Goal: Information Seeking & Learning: Find specific fact

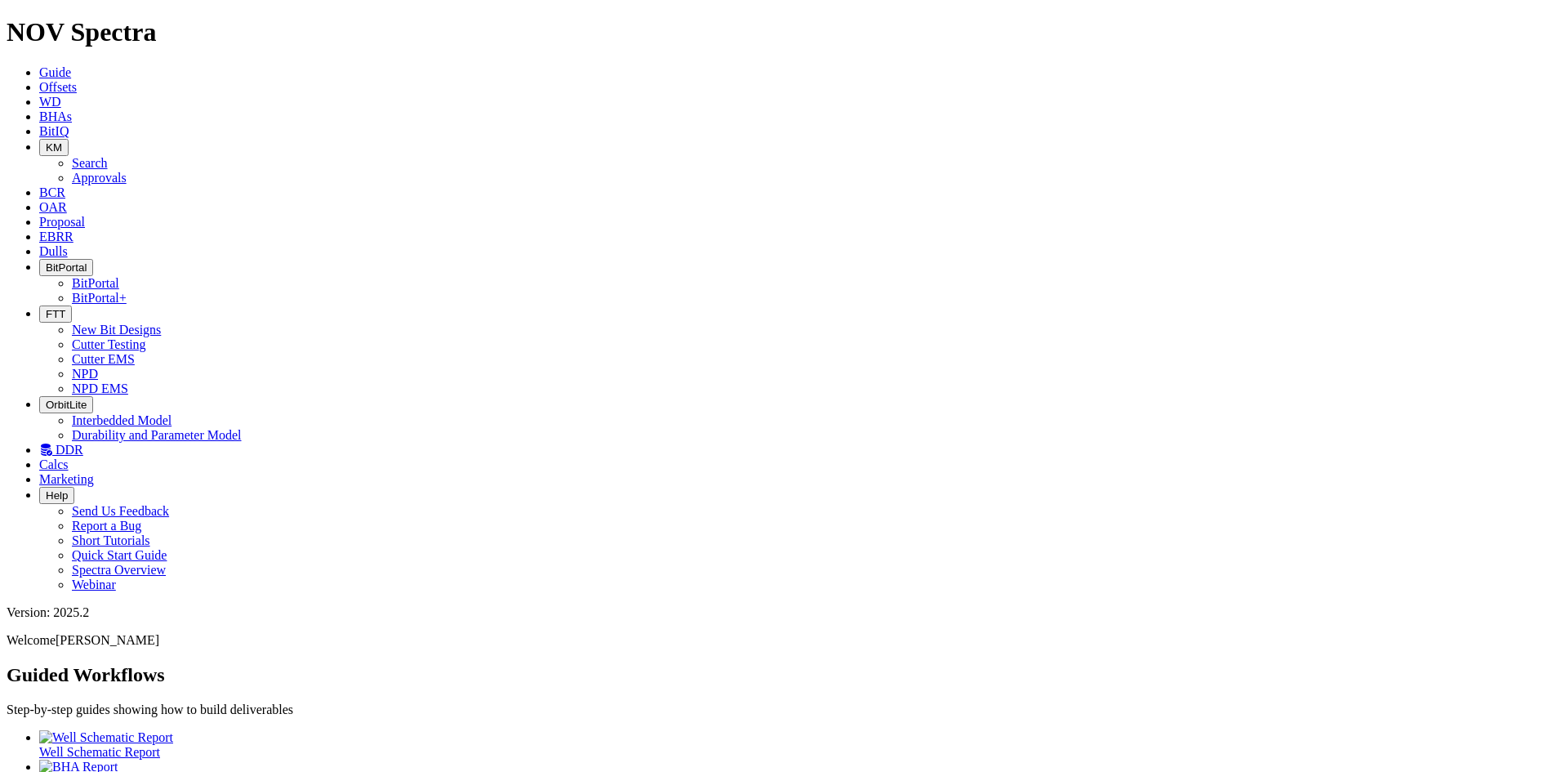
click at [39, 80] on icon at bounding box center [39, 87] width 0 height 14
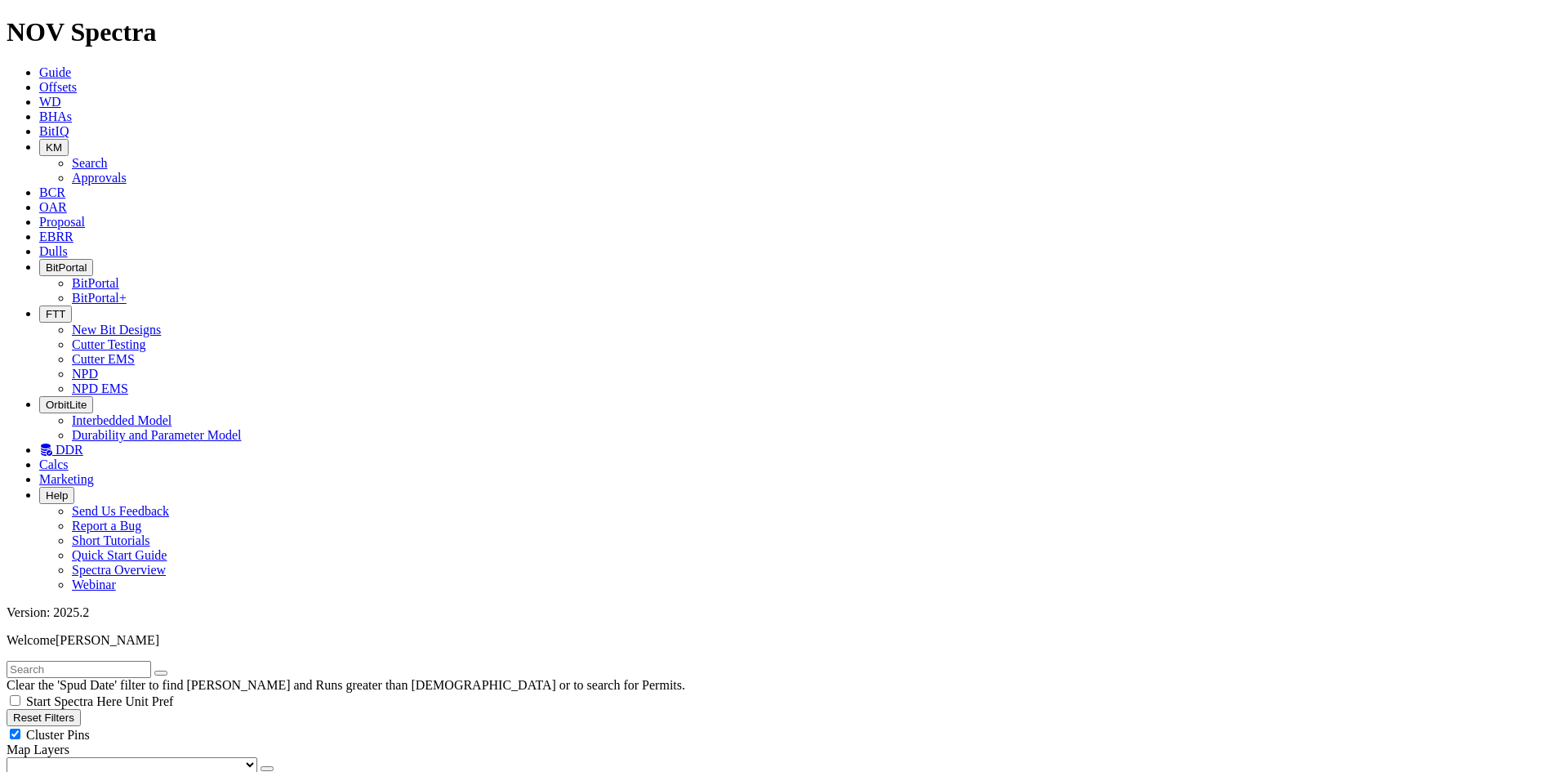
click at [76, 661] on input "text" at bounding box center [79, 669] width 144 height 17
paste input "A307965"
type input "A307965"
click at [171, 671] on button "submit" at bounding box center [177, 673] width 13 height 5
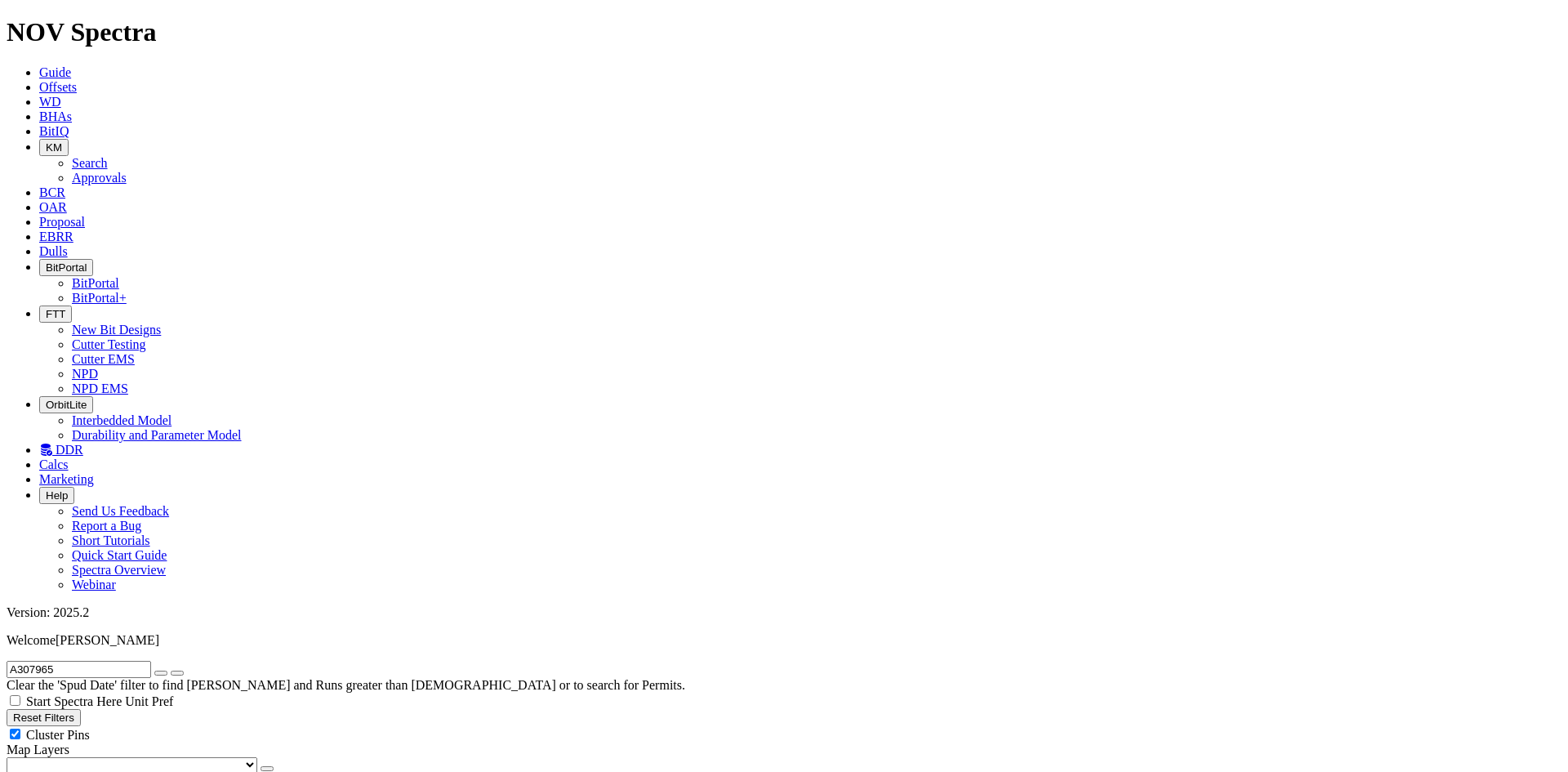
radio input "true"
radio input "false"
click at [161, 673] on icon "button" at bounding box center [161, 673] width 0 height 0
radio input "false"
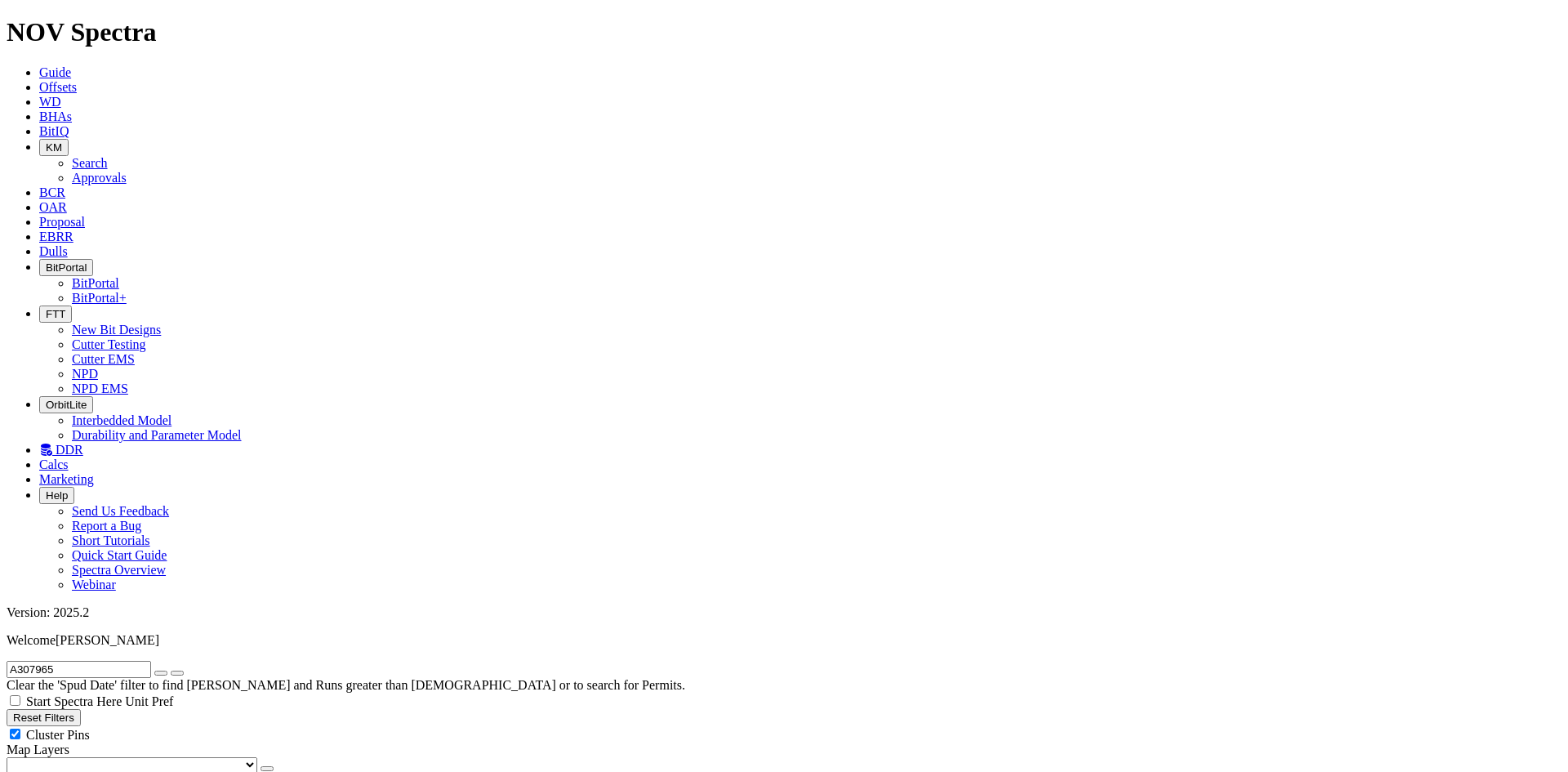
radio input "true"
select select "6"
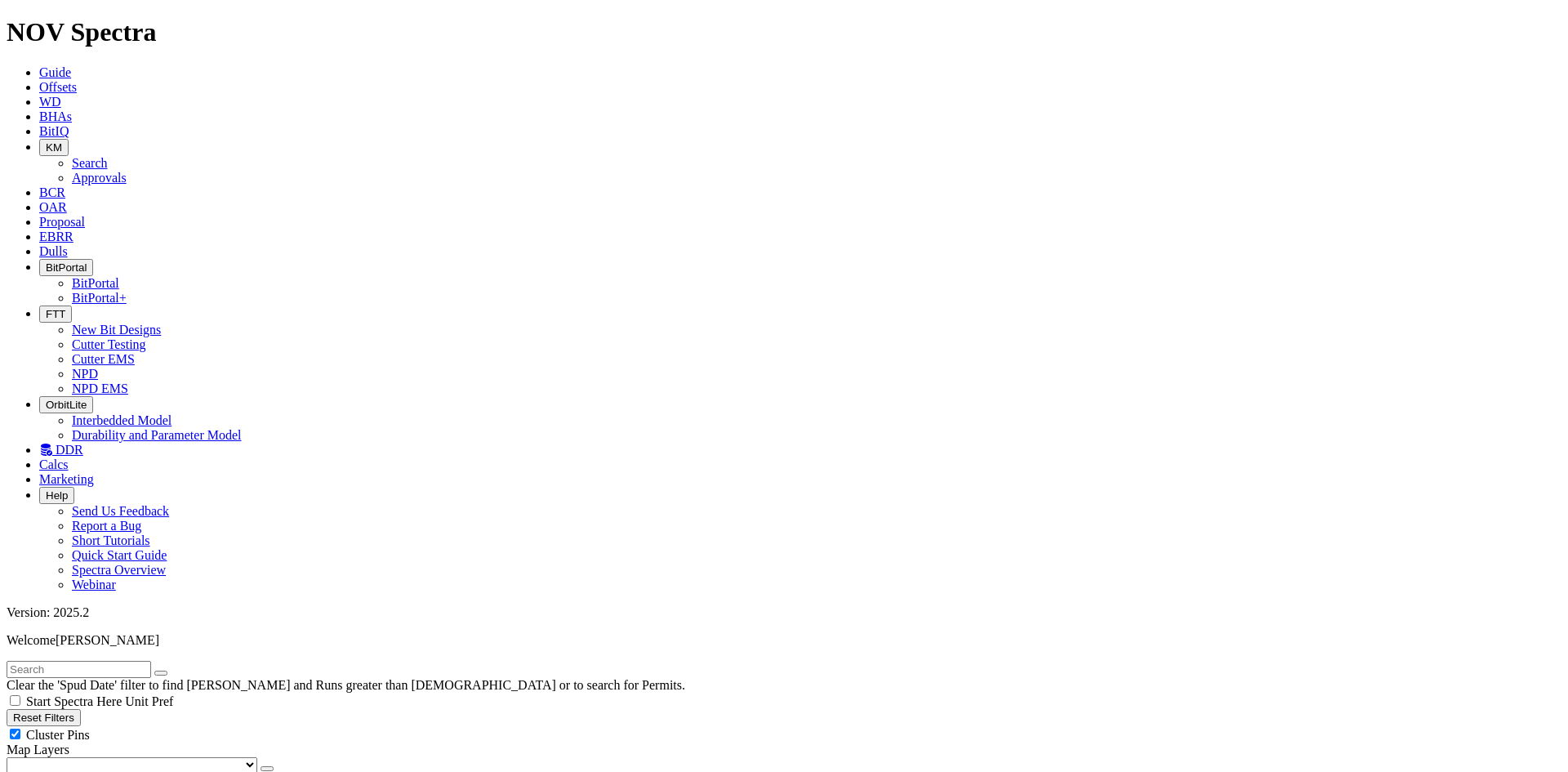
checkbox input "false"
select select "? number:6 ?"
click at [79, 709] on button "Reset Filters" at bounding box center [44, 718] width 75 height 17
checkbox input "true"
select select
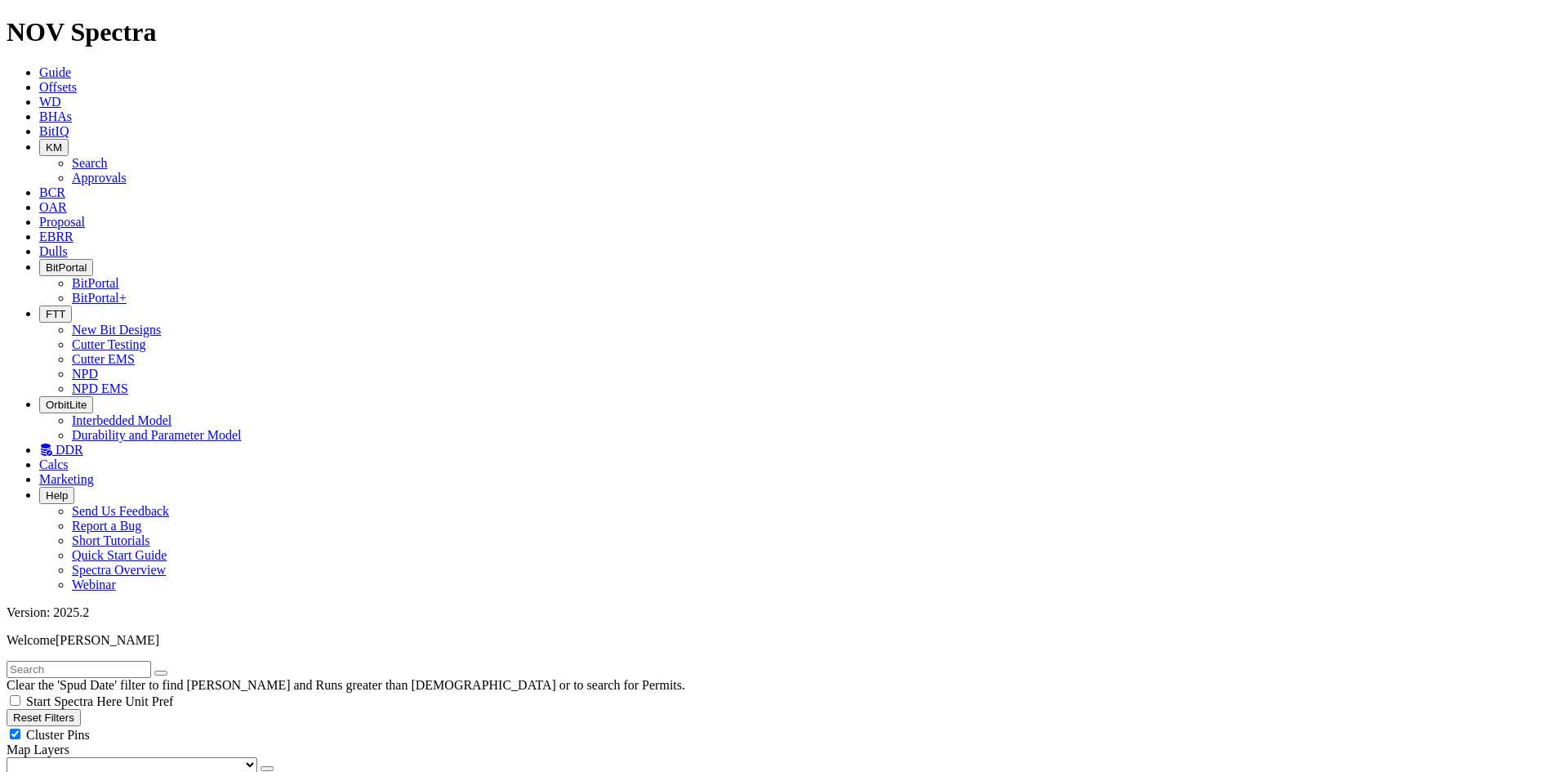
type input "[DATE]"
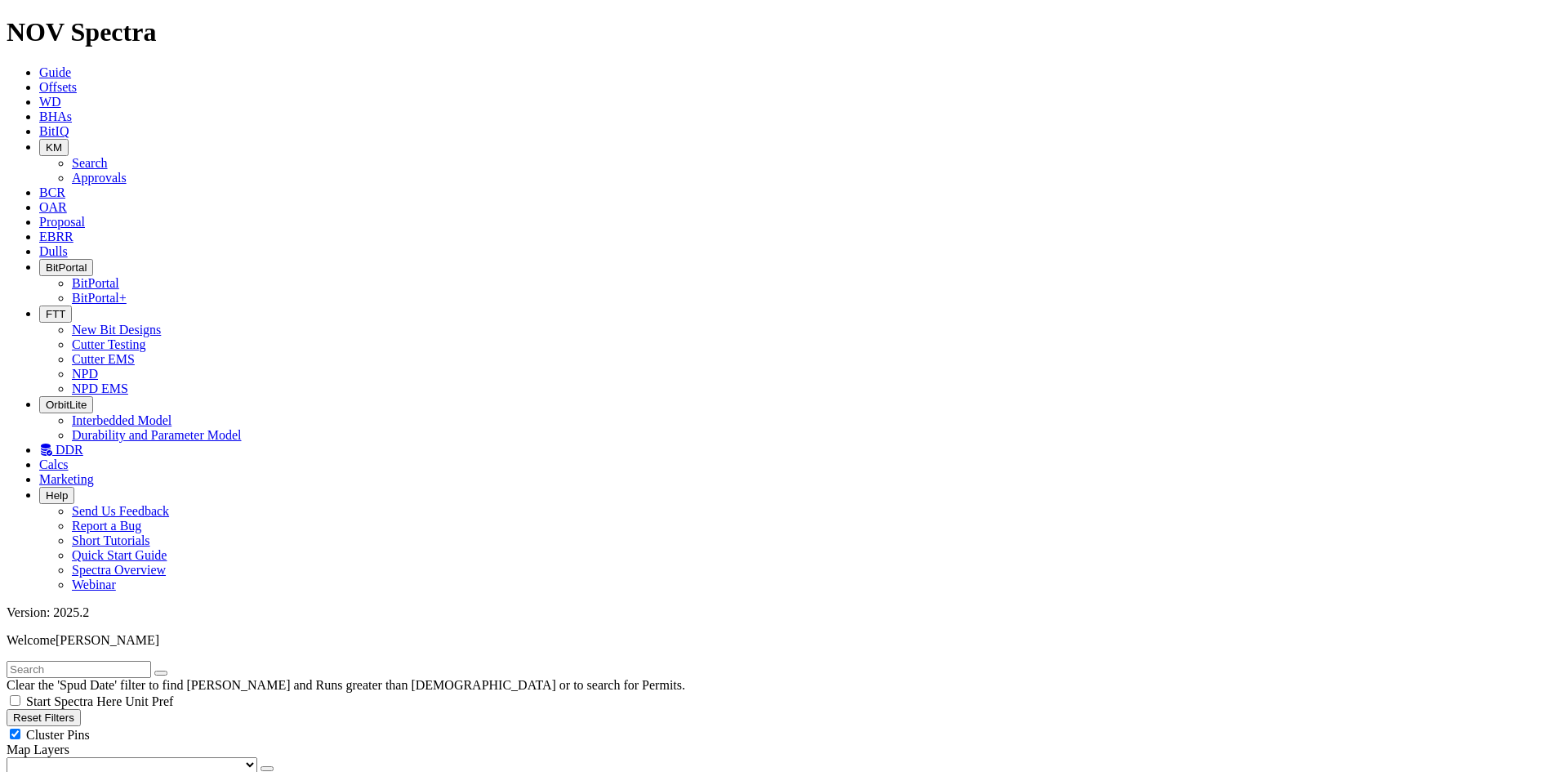
type input "[DATE]"
click at [81, 709] on button "Reset Filters" at bounding box center [44, 718] width 75 height 17
type input "[DATE]"
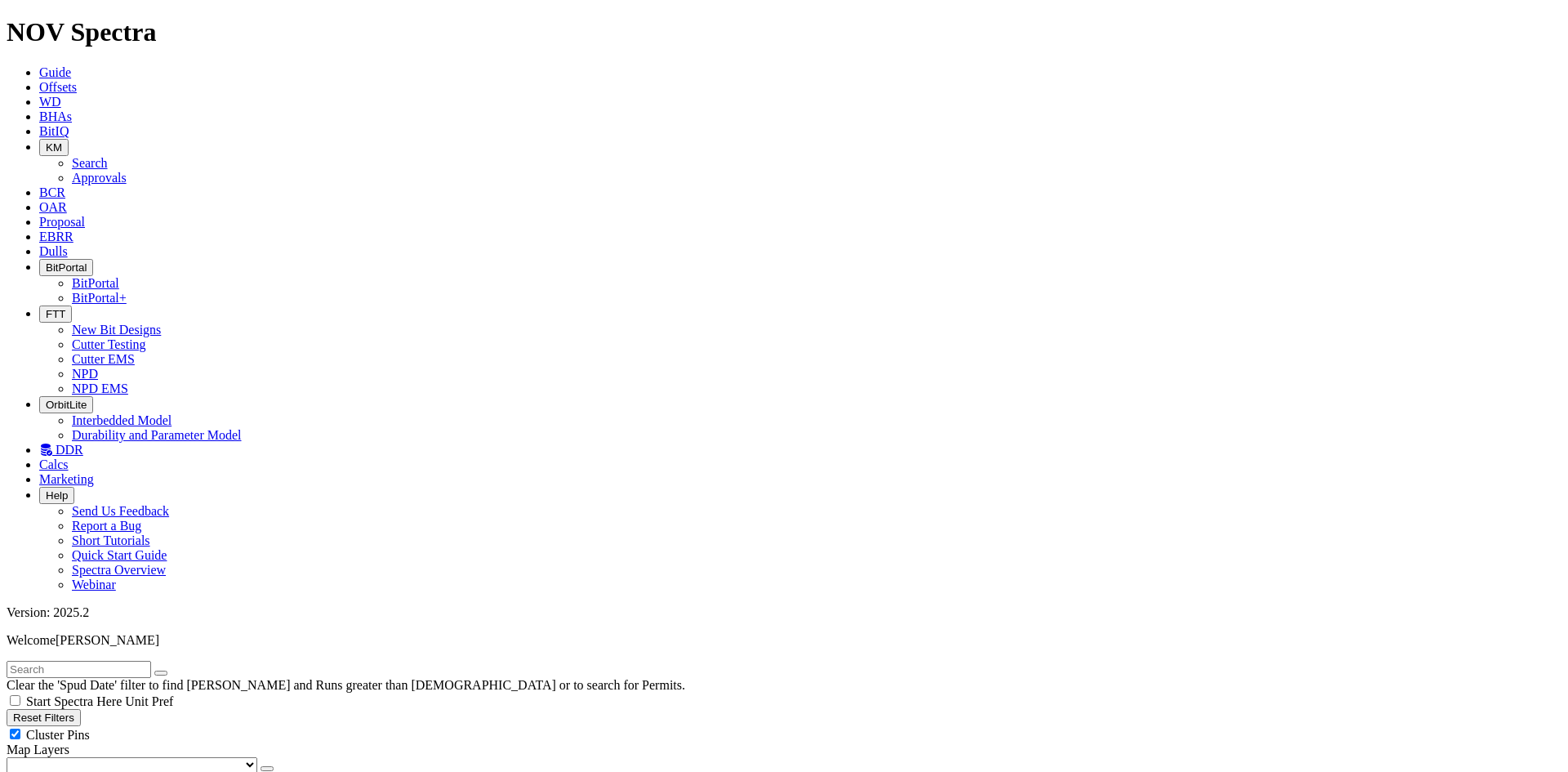
type input "[DATE]"
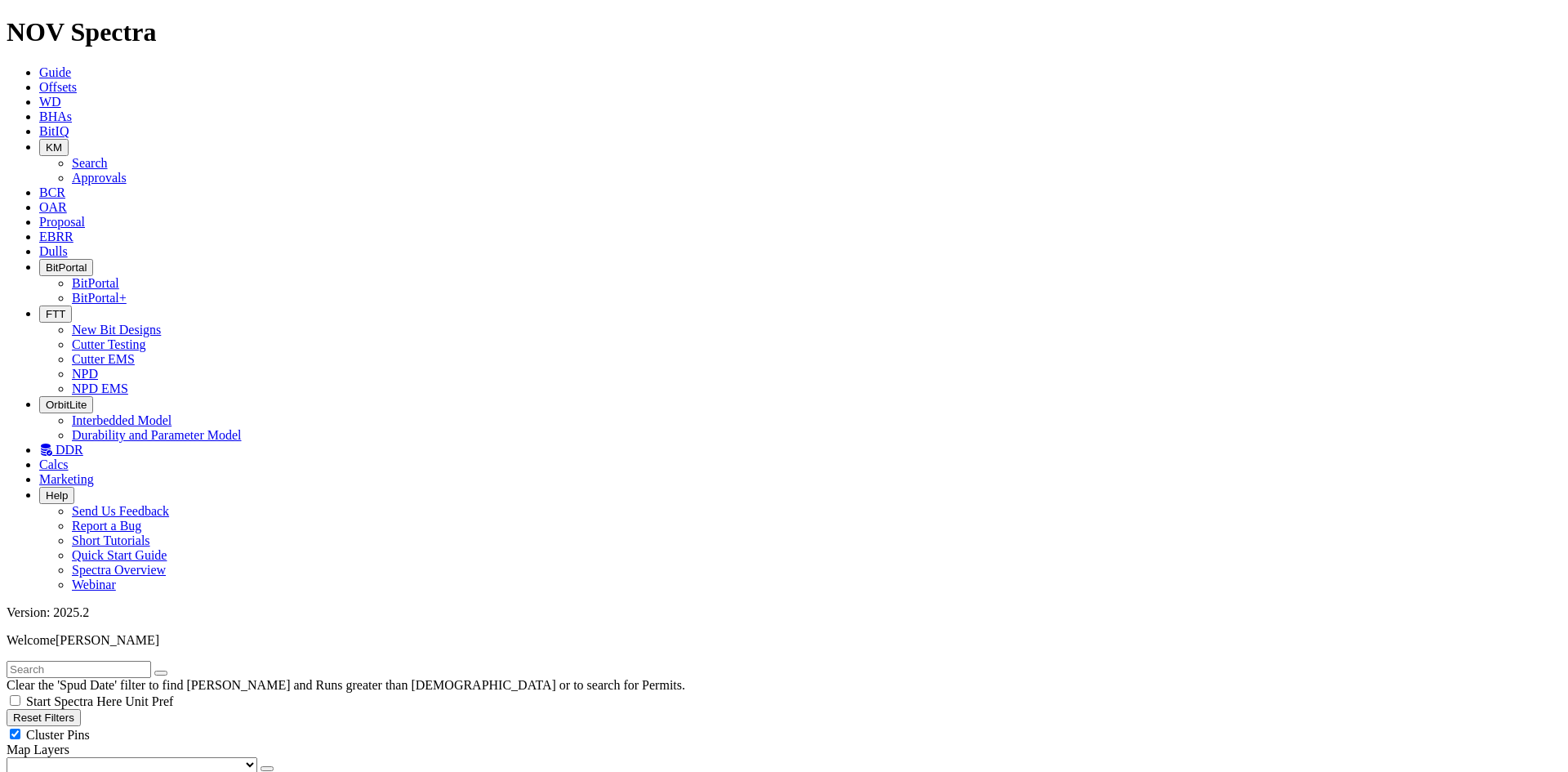
type input "[DATE]"
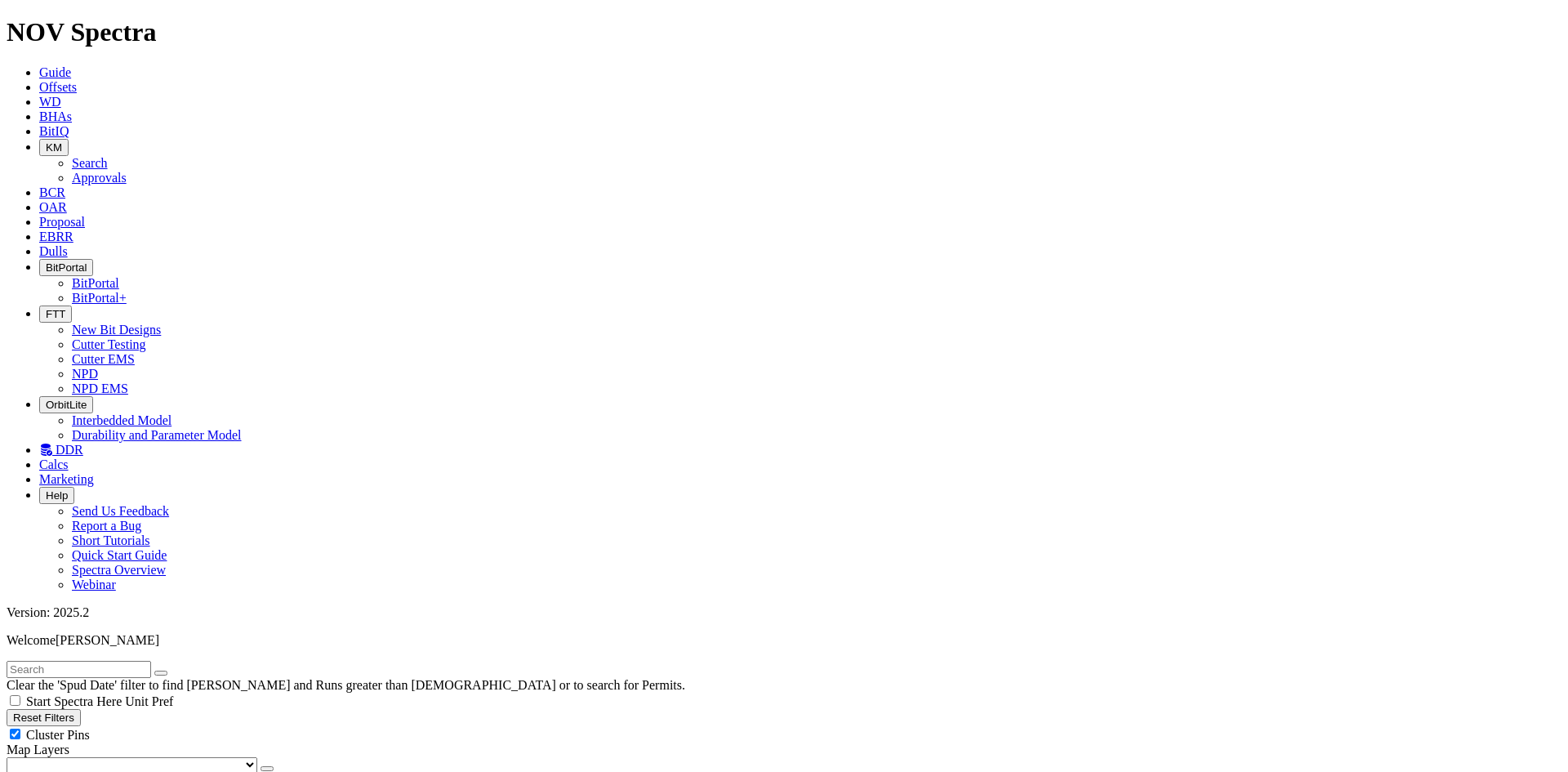
type input "[DATE]"
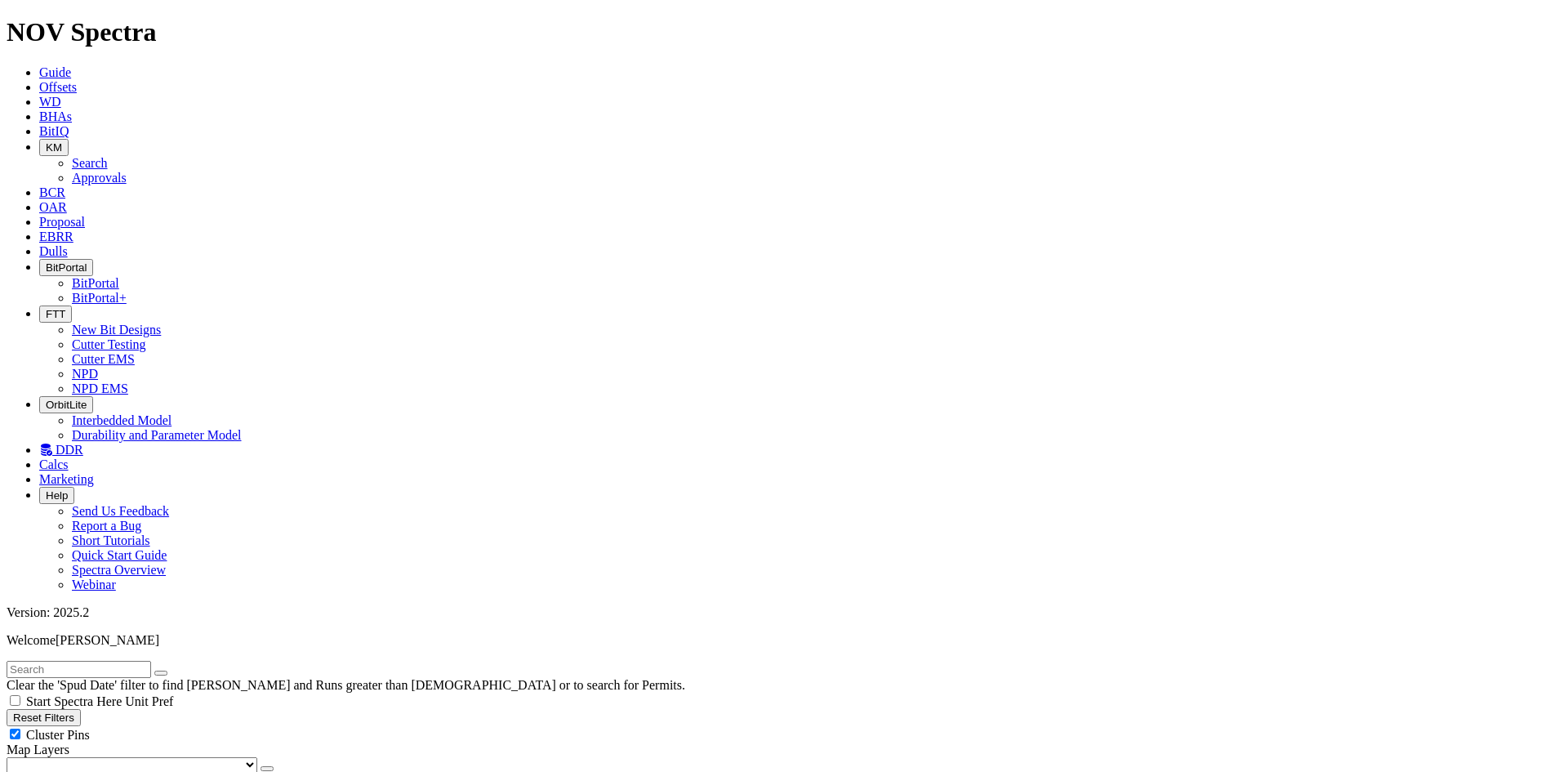
click at [39, 65] on icon at bounding box center [39, 72] width 0 height 14
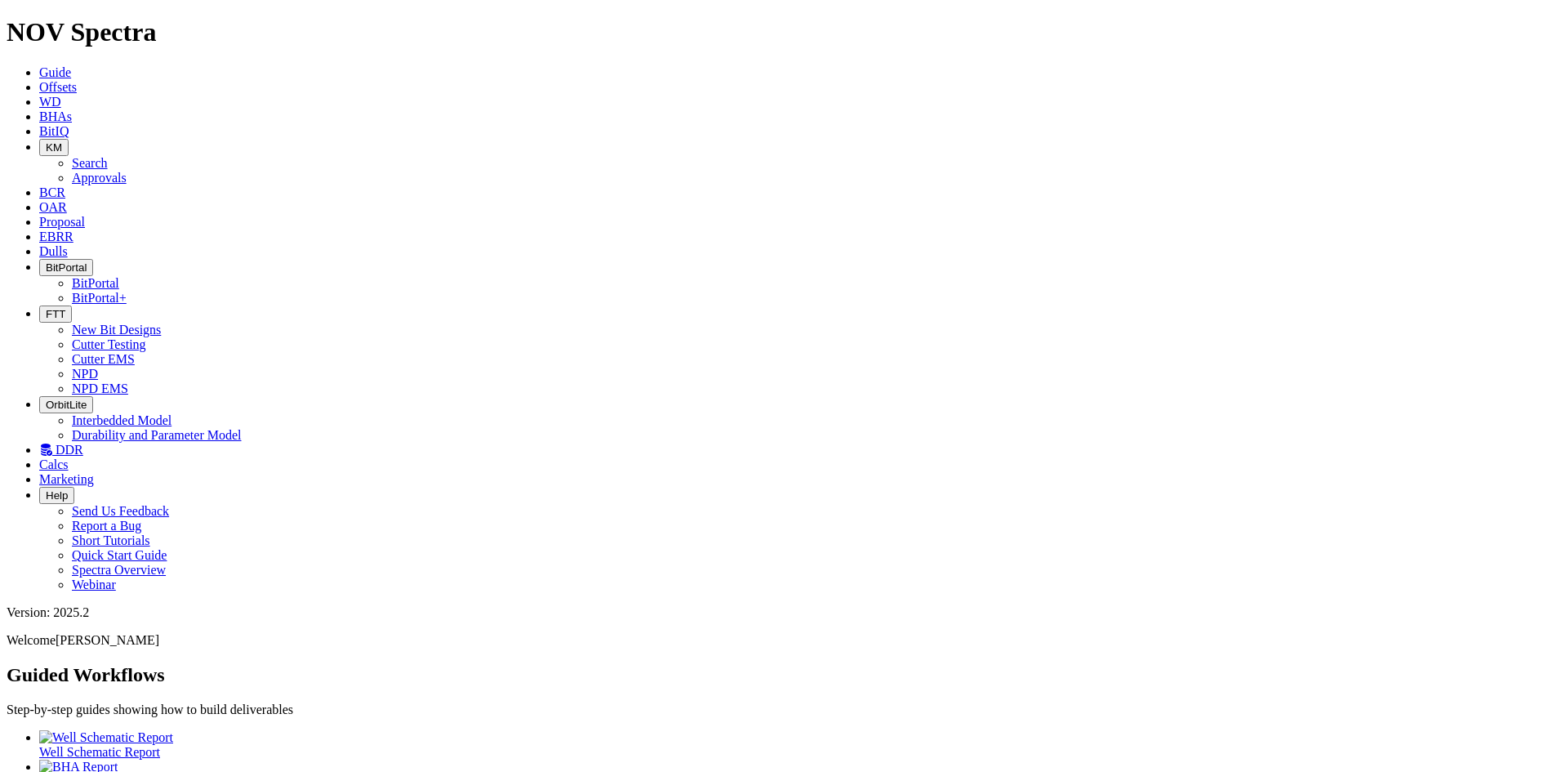
click at [39, 80] on icon at bounding box center [39, 87] width 0 height 14
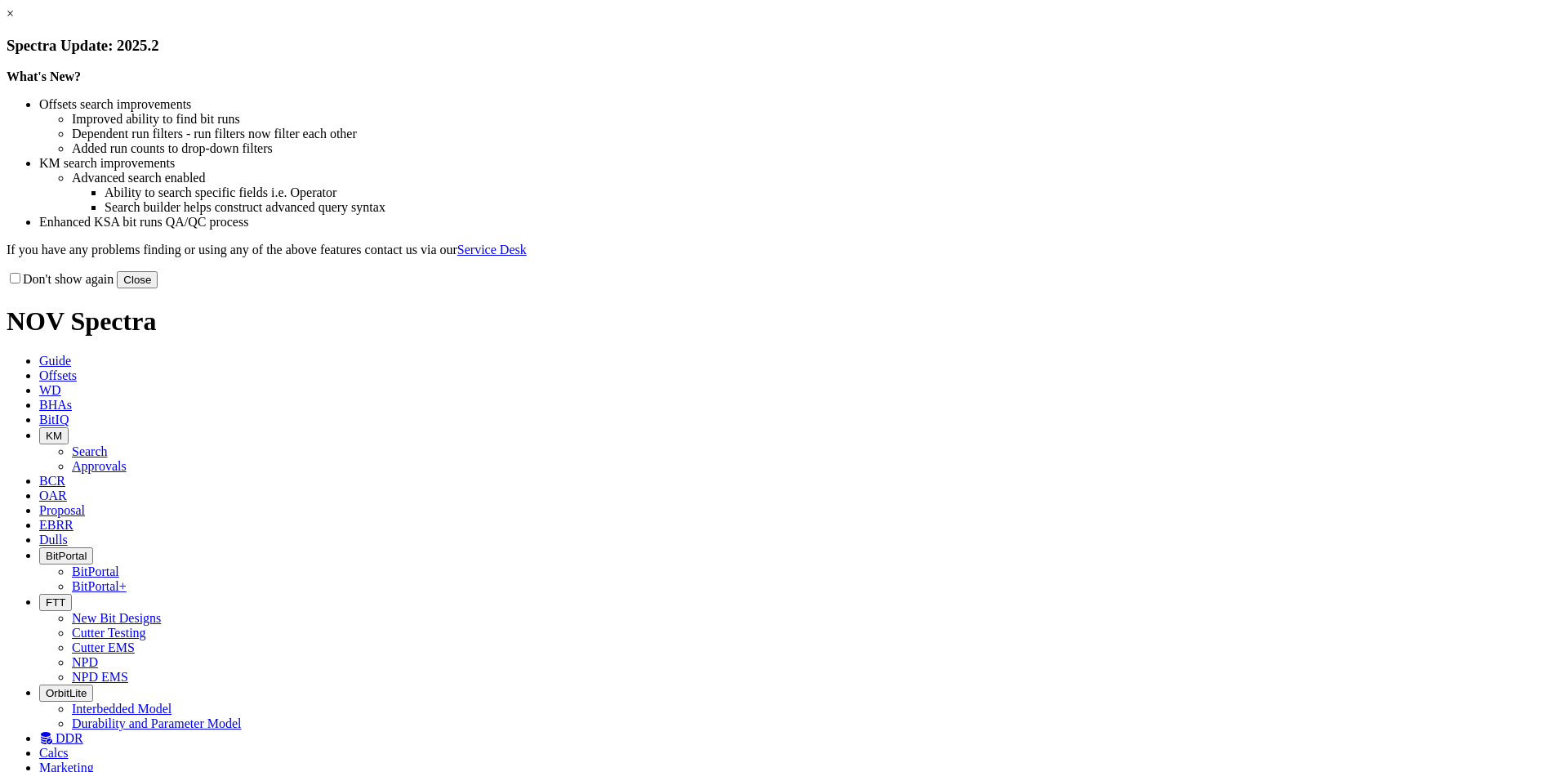
drag, startPoint x: 0, startPoint y: 0, endPoint x: 1131, endPoint y: 443, distance: 1214.7
click at [158, 289] on button "Close" at bounding box center [138, 279] width 41 height 17
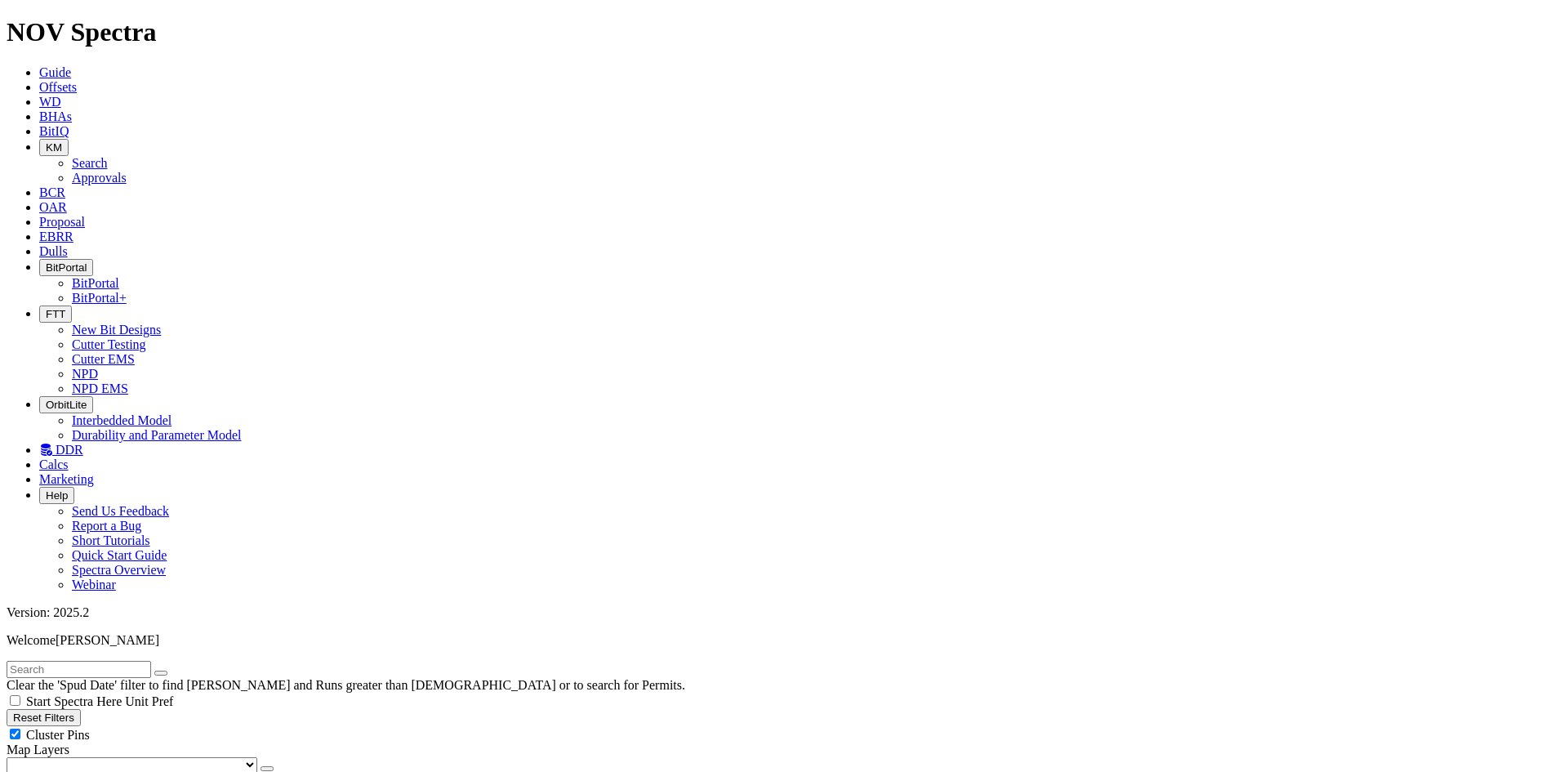
scroll to position [408, 0]
select select "6"
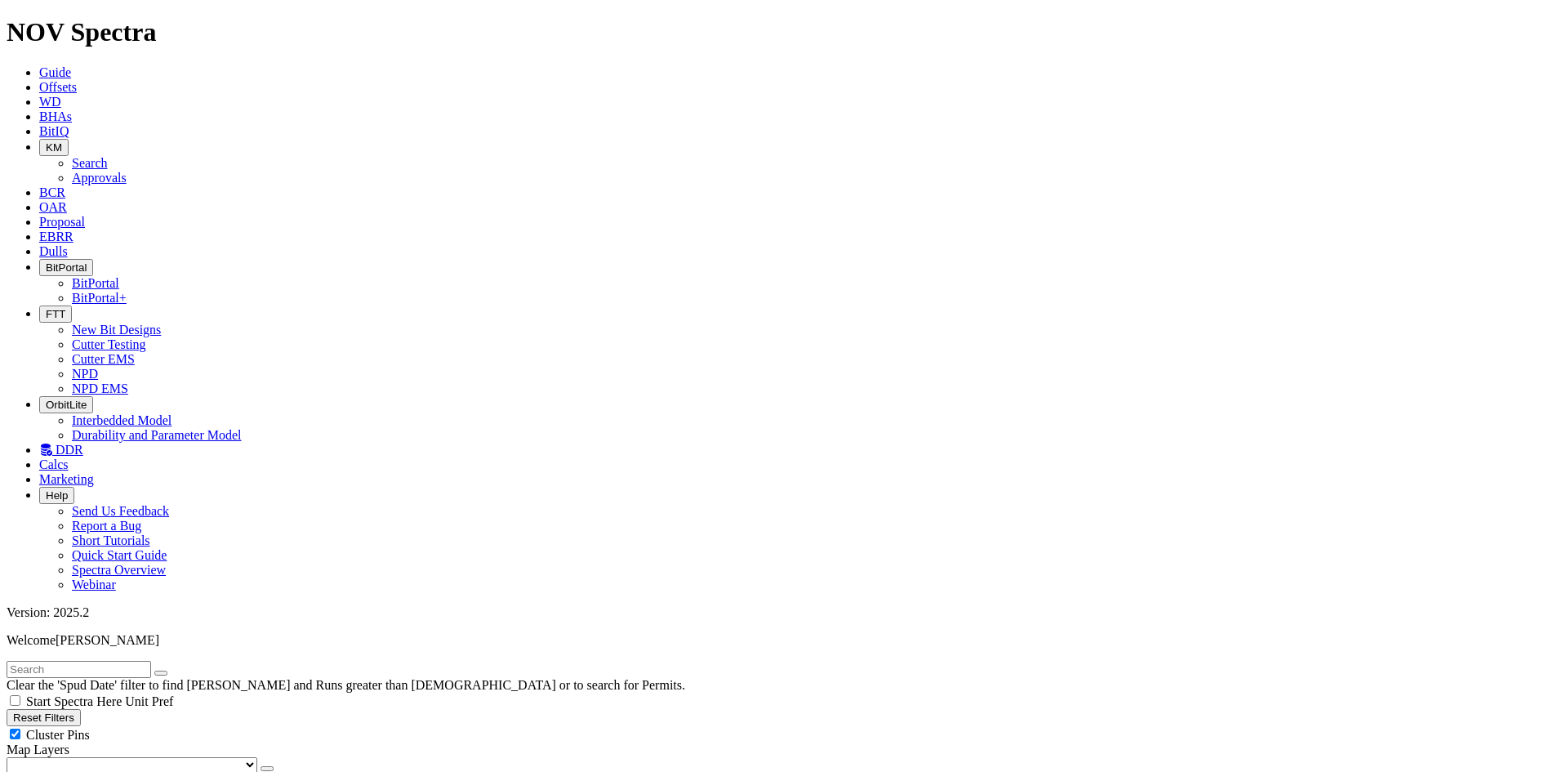
checkbox input "false"
select select "? number:6 ?"
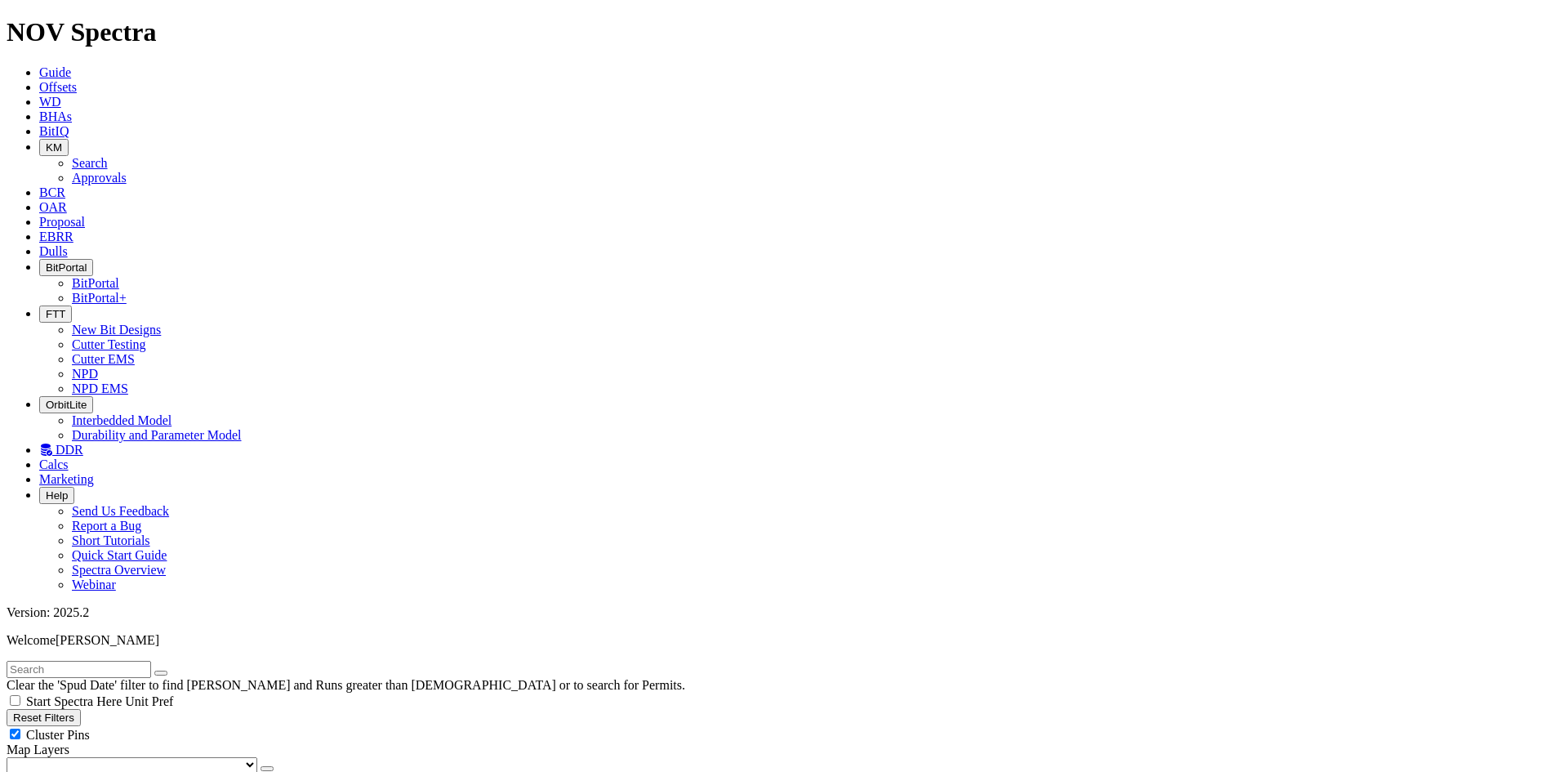
checkbox input "true"
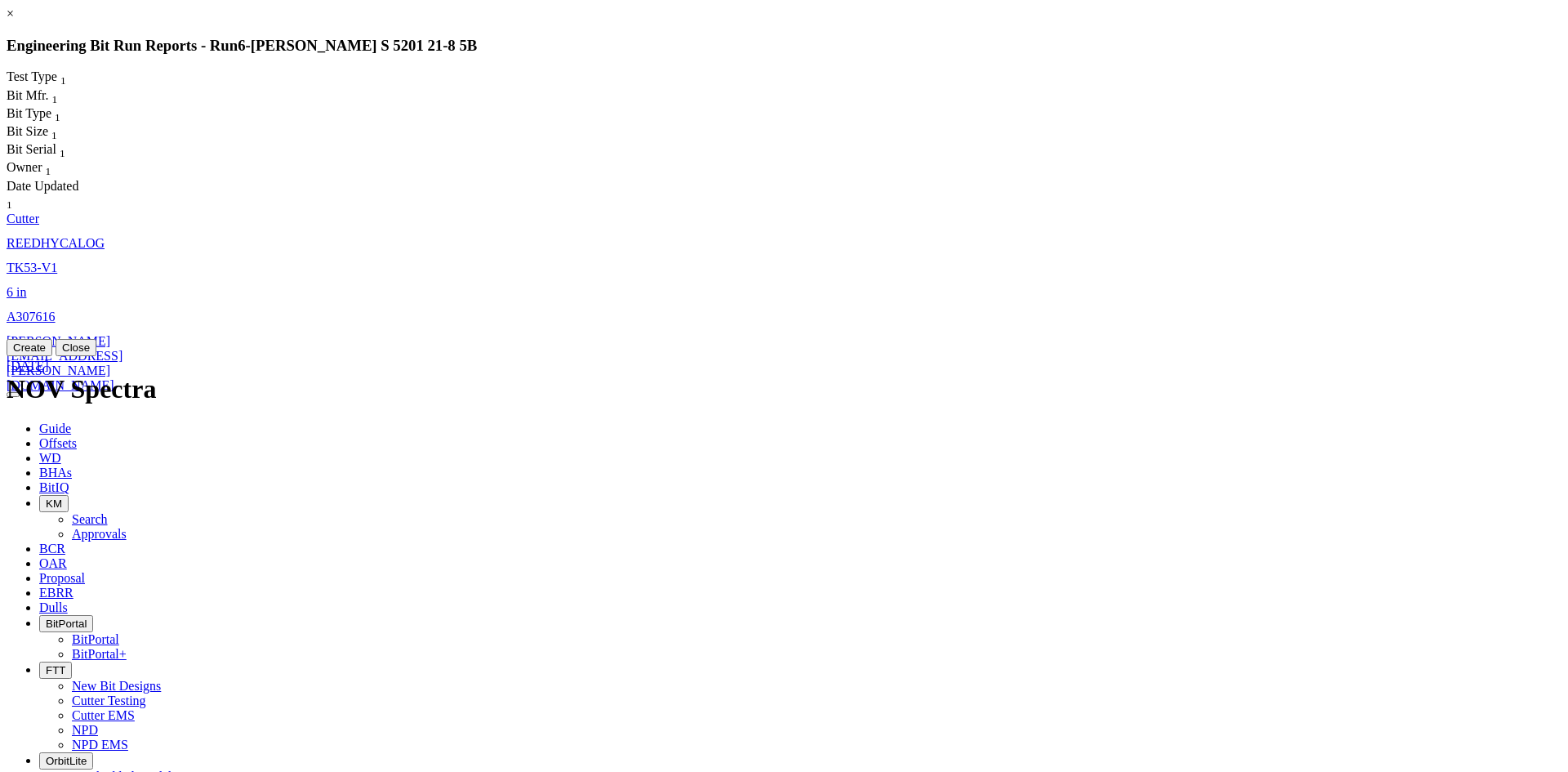
click at [104, 236] on span "REEDHYCALOG" at bounding box center [55, 243] width 98 height 14
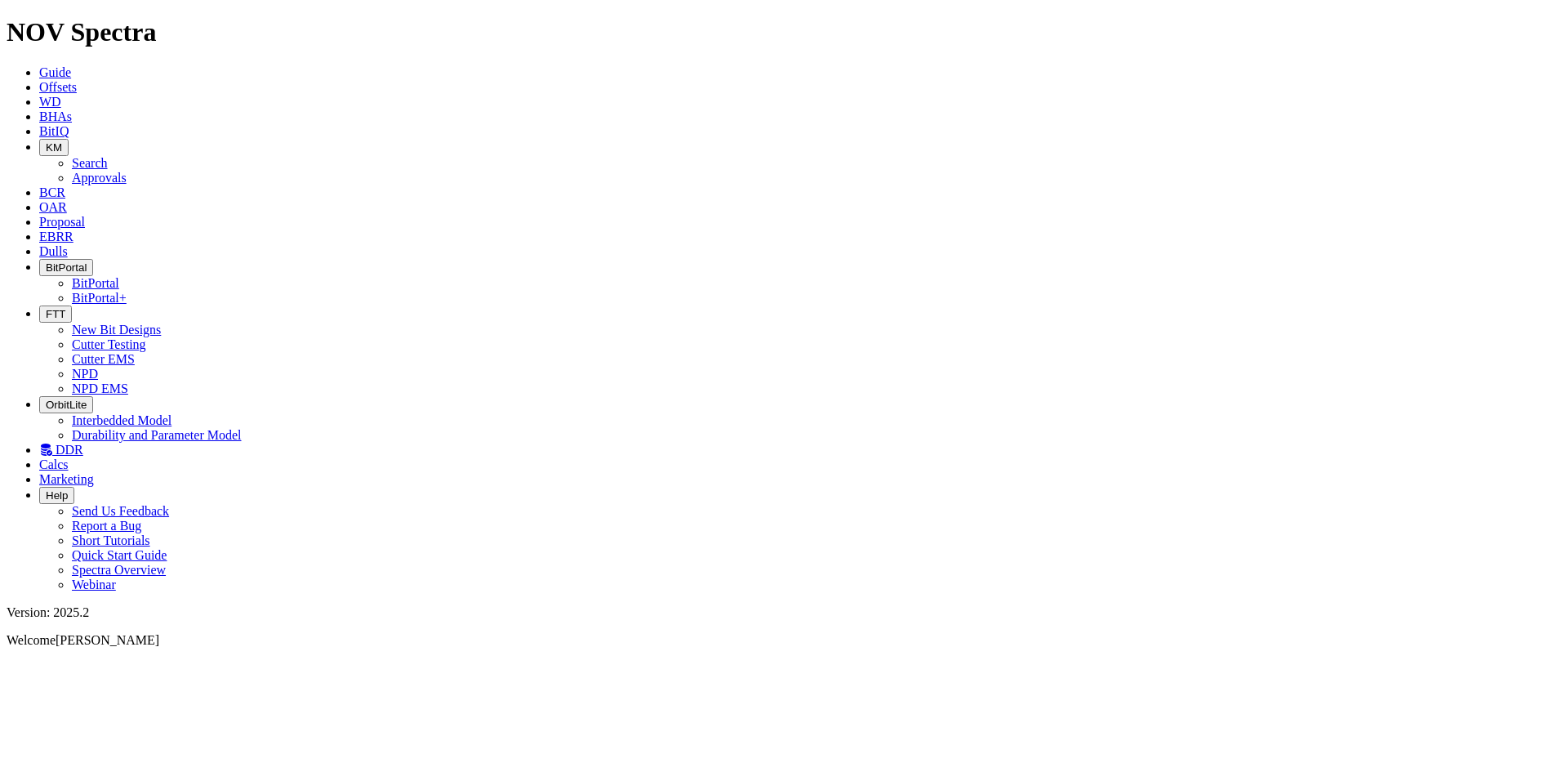
select select "Cutter"
click at [39, 80] on icon at bounding box center [39, 87] width 0 height 14
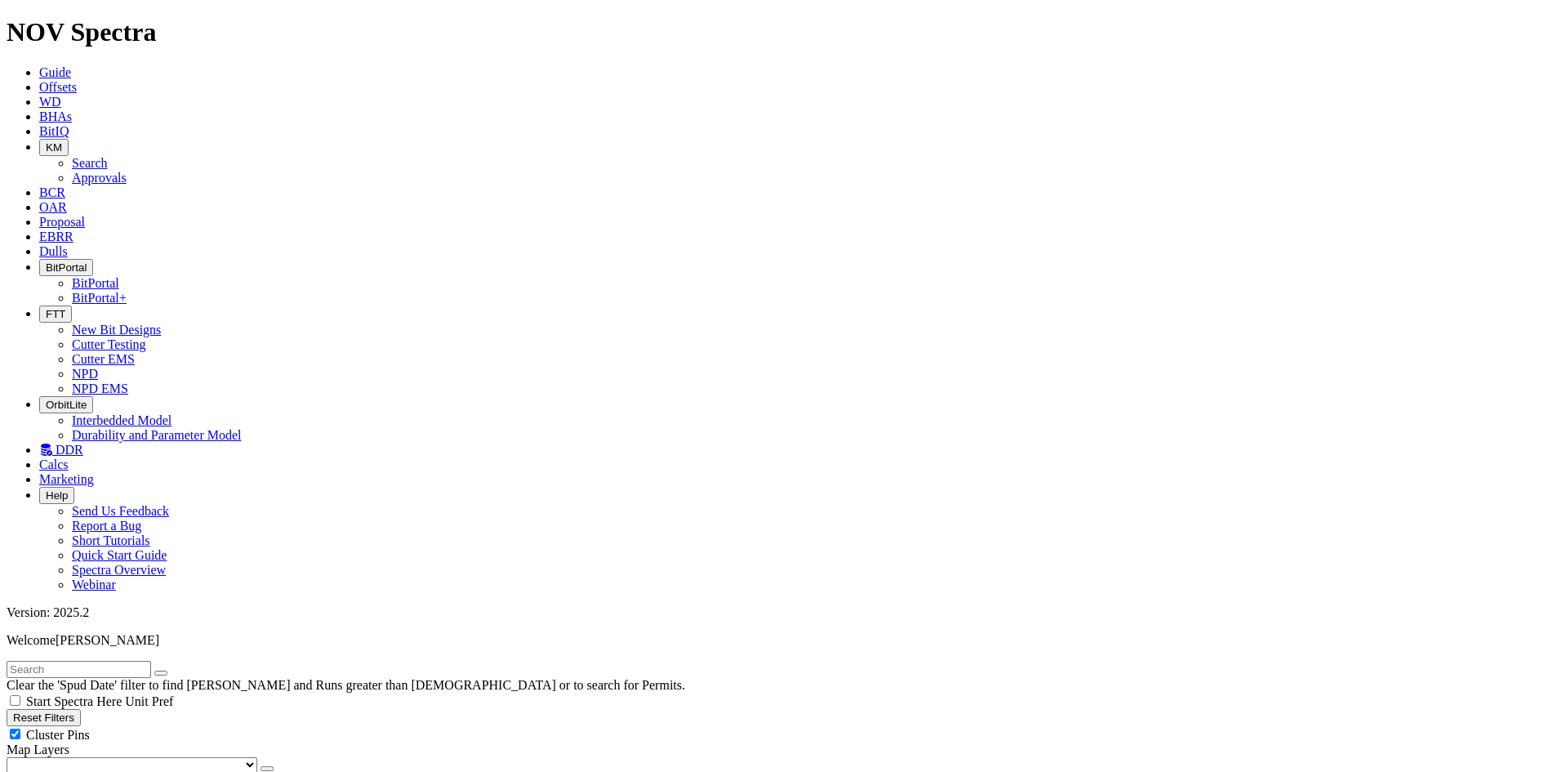
drag, startPoint x: 53, startPoint y: 65, endPoint x: 87, endPoint y: 72, distance: 34.7
click at [53, 661] on input "text" at bounding box center [79, 669] width 144 height 17
paste input "A288020"
type input "A288020"
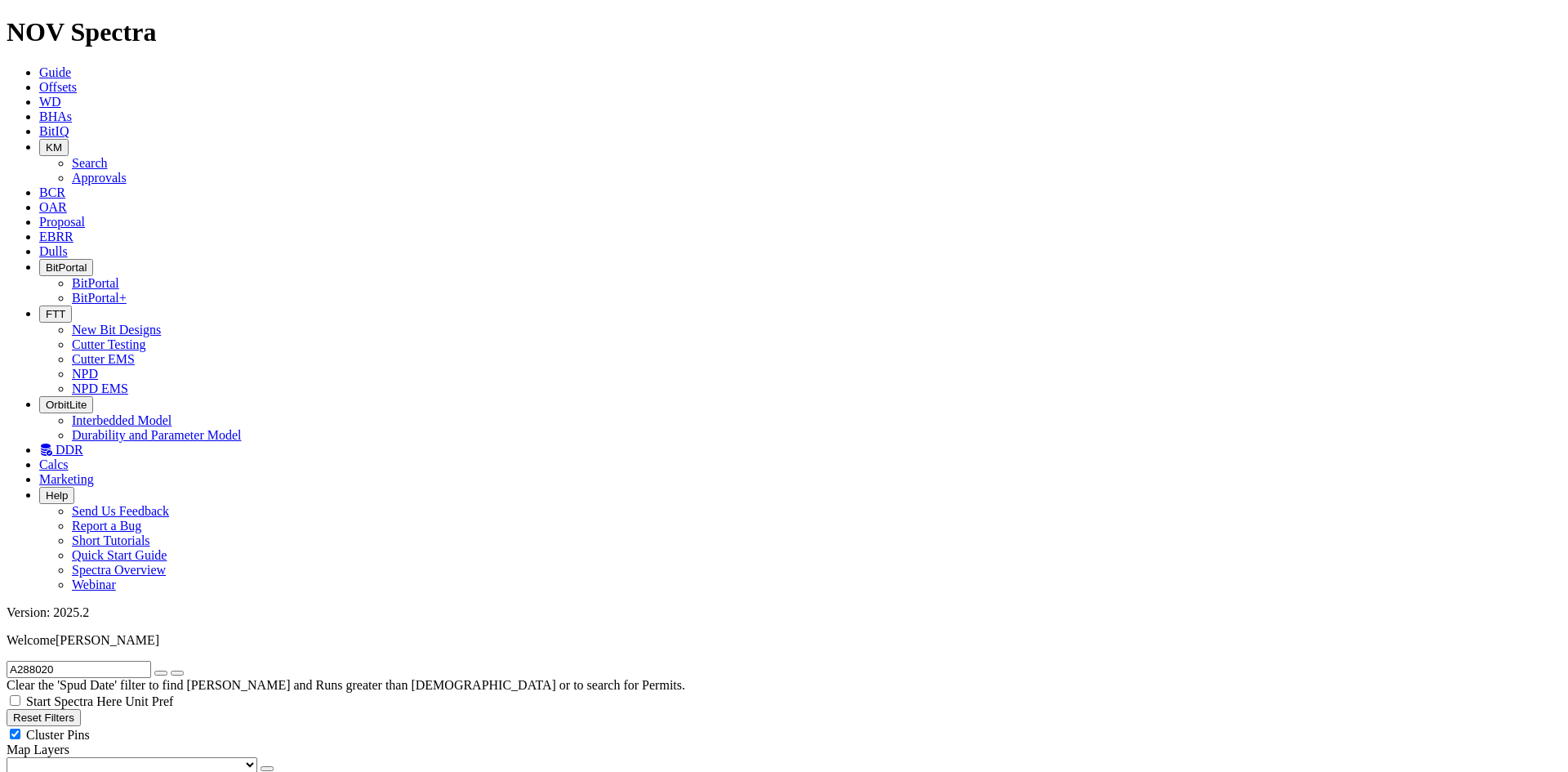
radio input "true"
radio input "false"
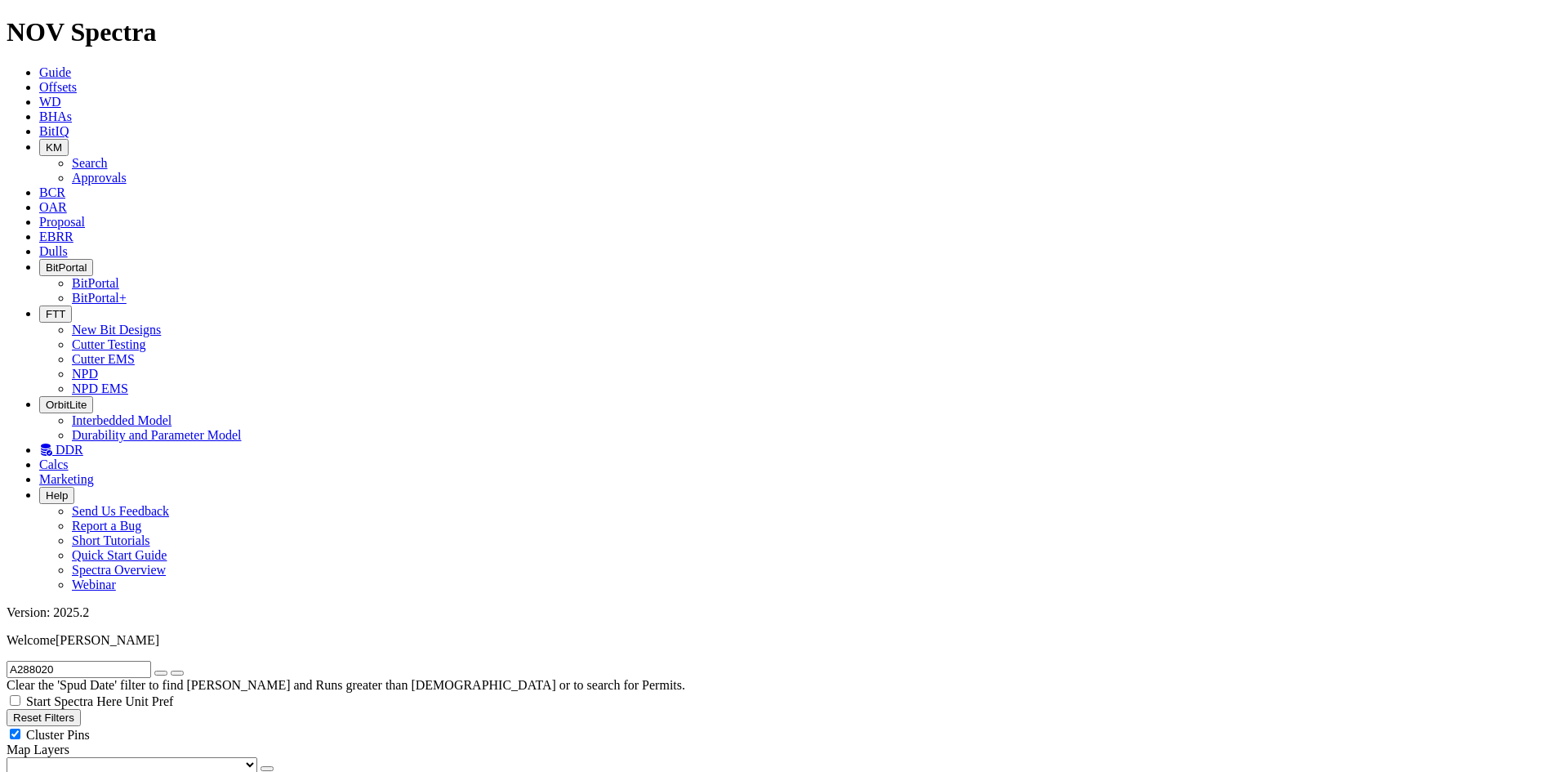
type input "[DATE]"
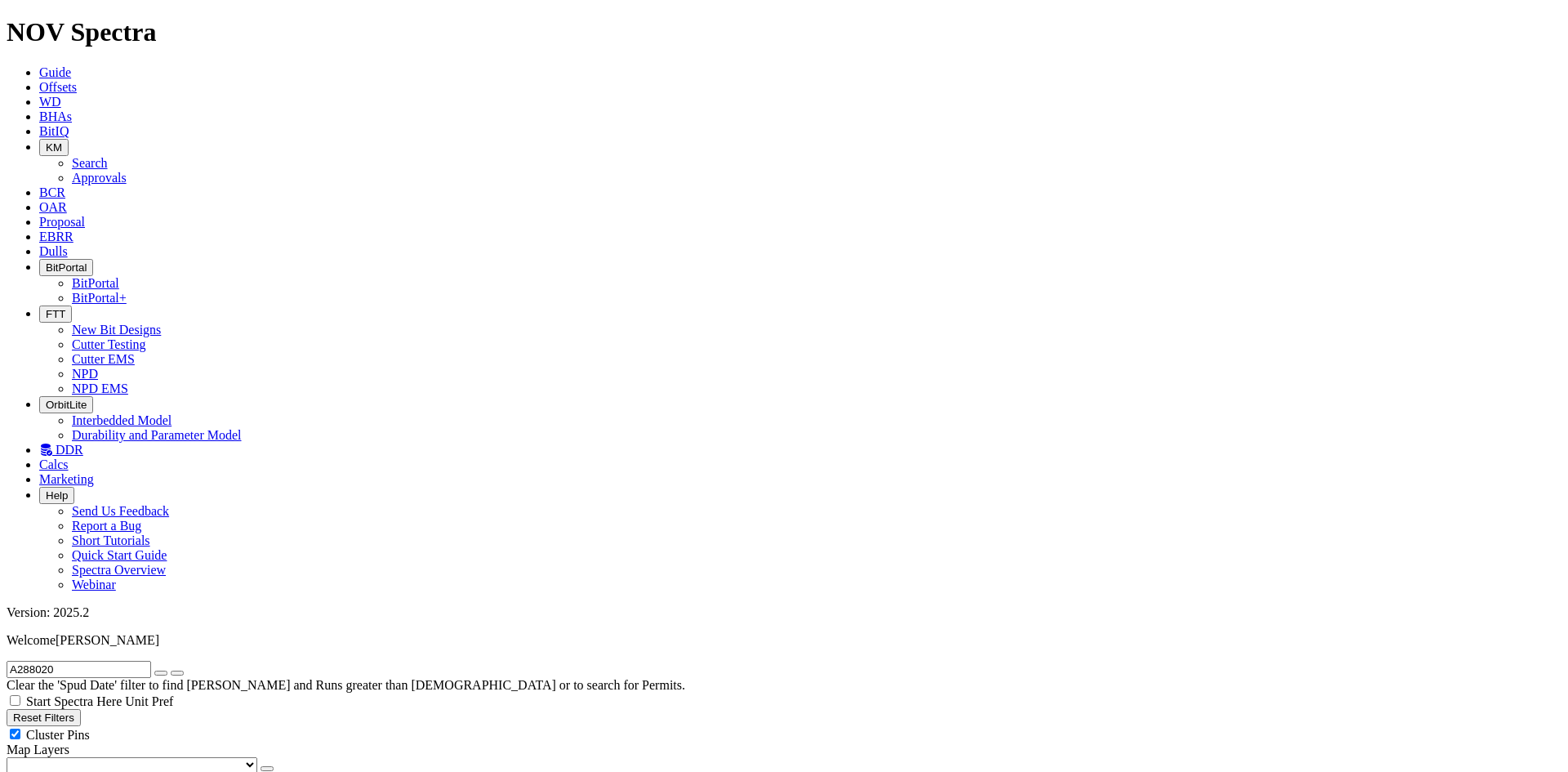
drag, startPoint x: 1536, startPoint y: 454, endPoint x: 1558, endPoint y: 453, distance: 22.0
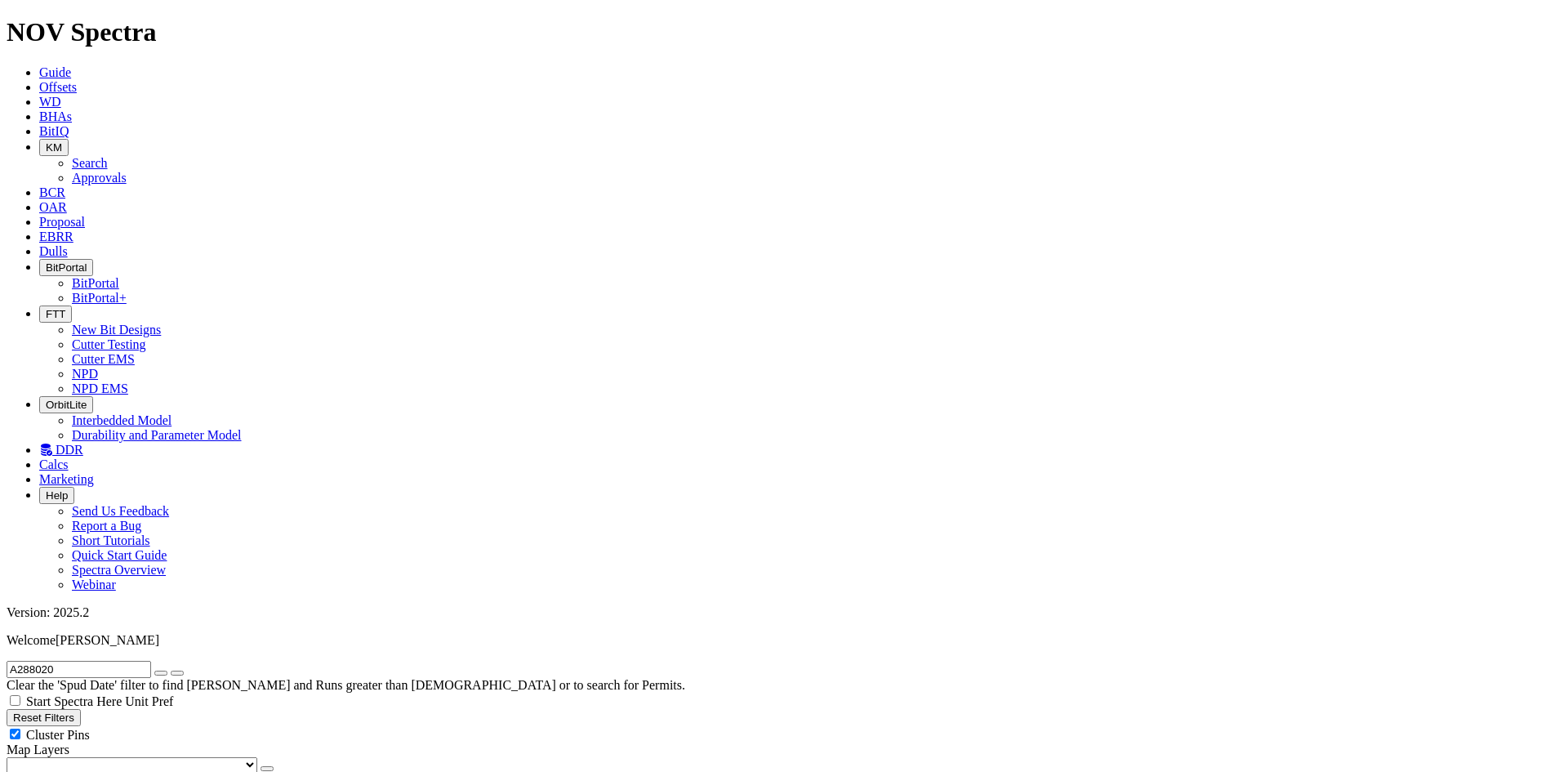
radio input "false"
radio input "true"
click at [161, 673] on icon "button" at bounding box center [161, 673] width 0 height 0
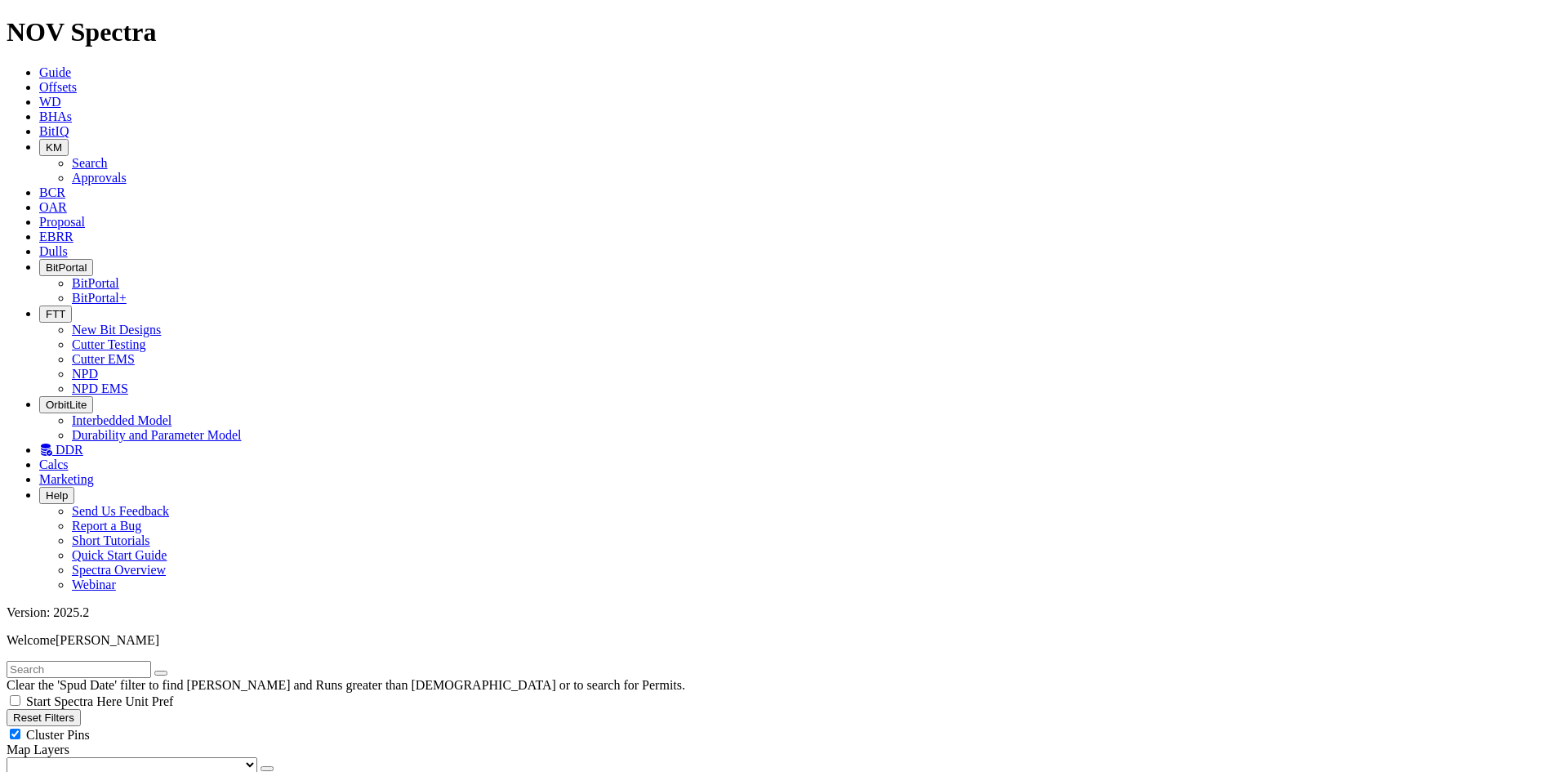
select select "8.5"
checkbox input "false"
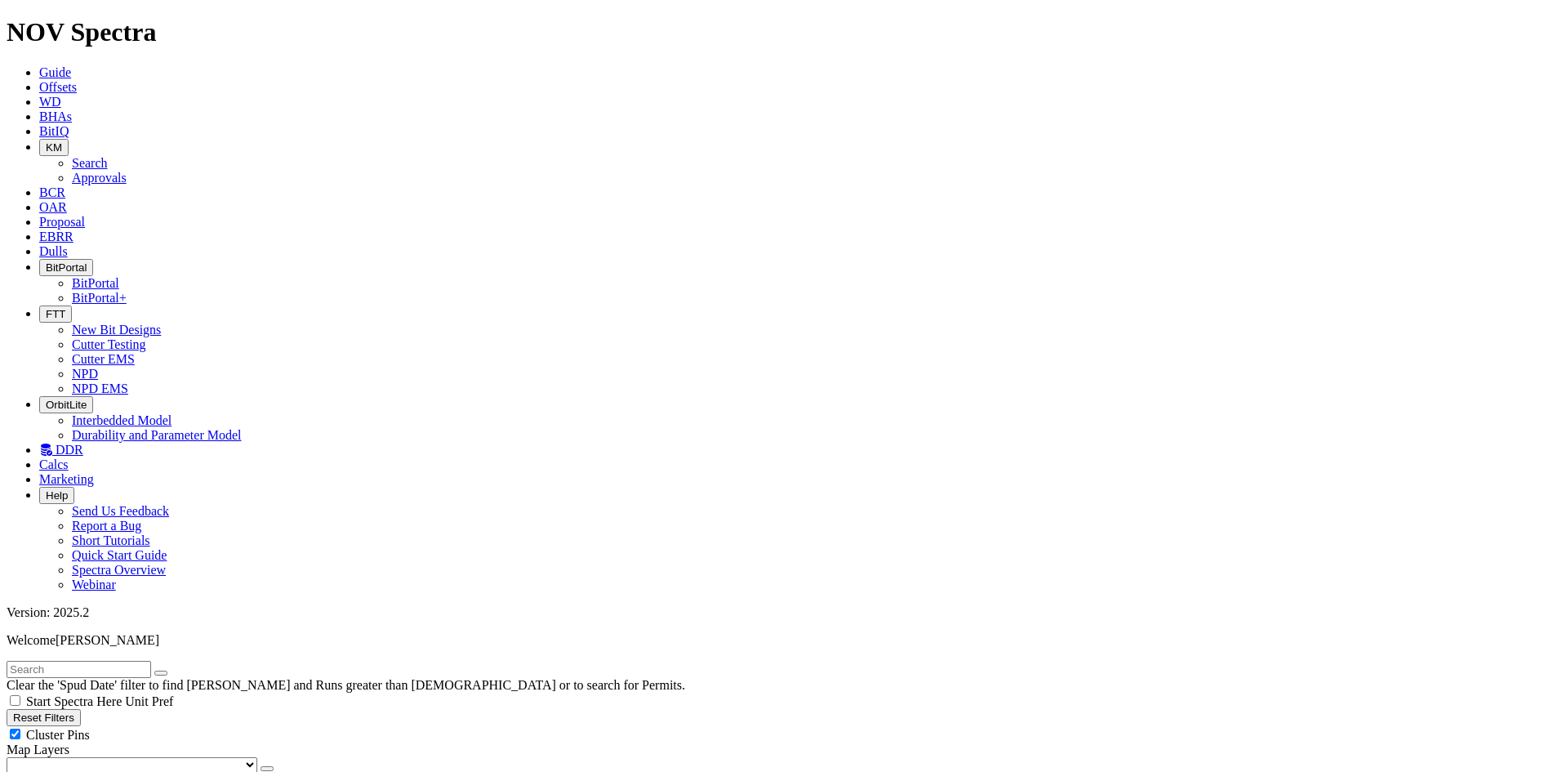
select select "? number:8.5 ?"
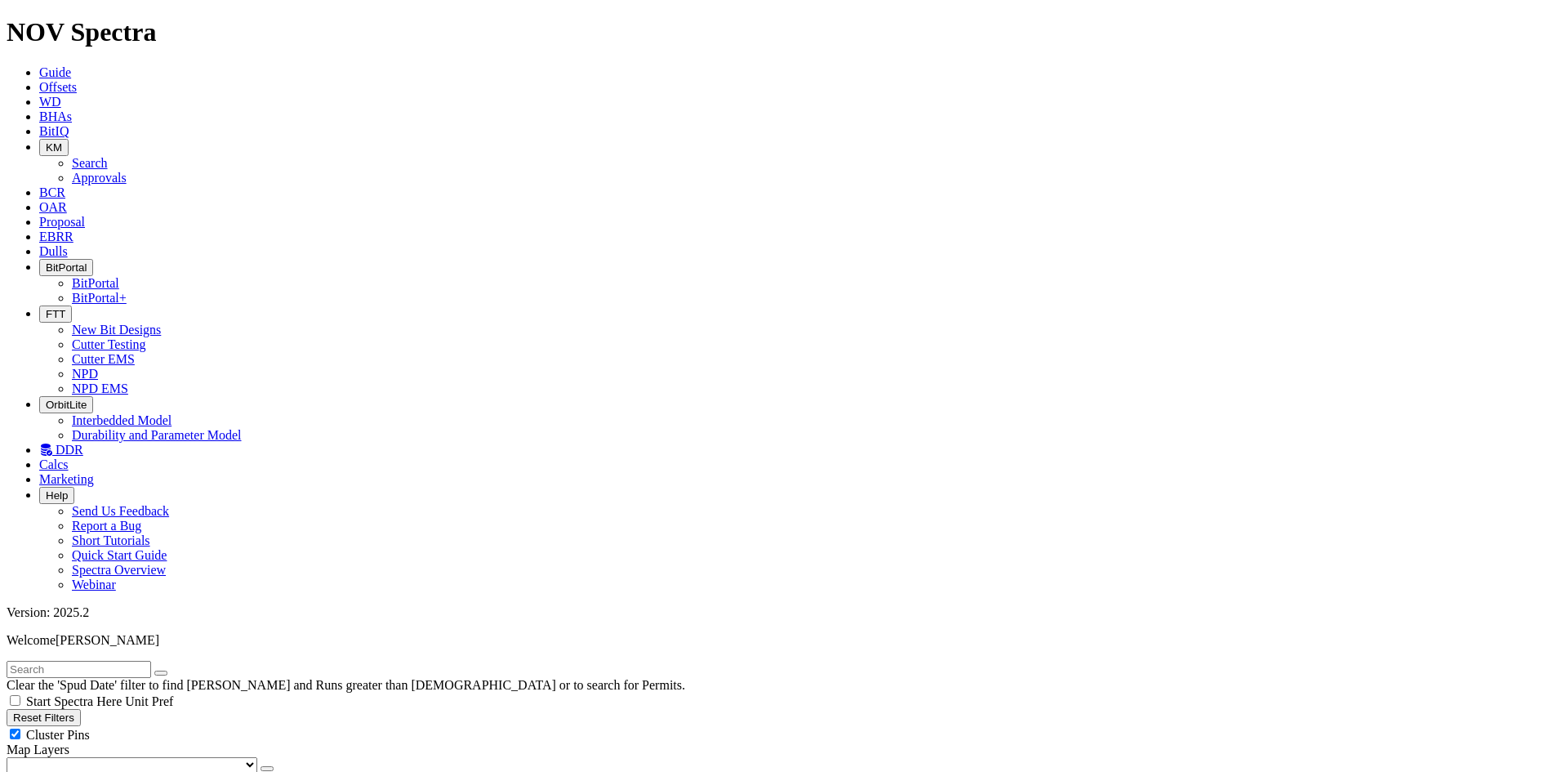
scroll to position [97117, 0]
drag, startPoint x: 220, startPoint y: 492, endPoint x: 284, endPoint y: 485, distance: 64.4
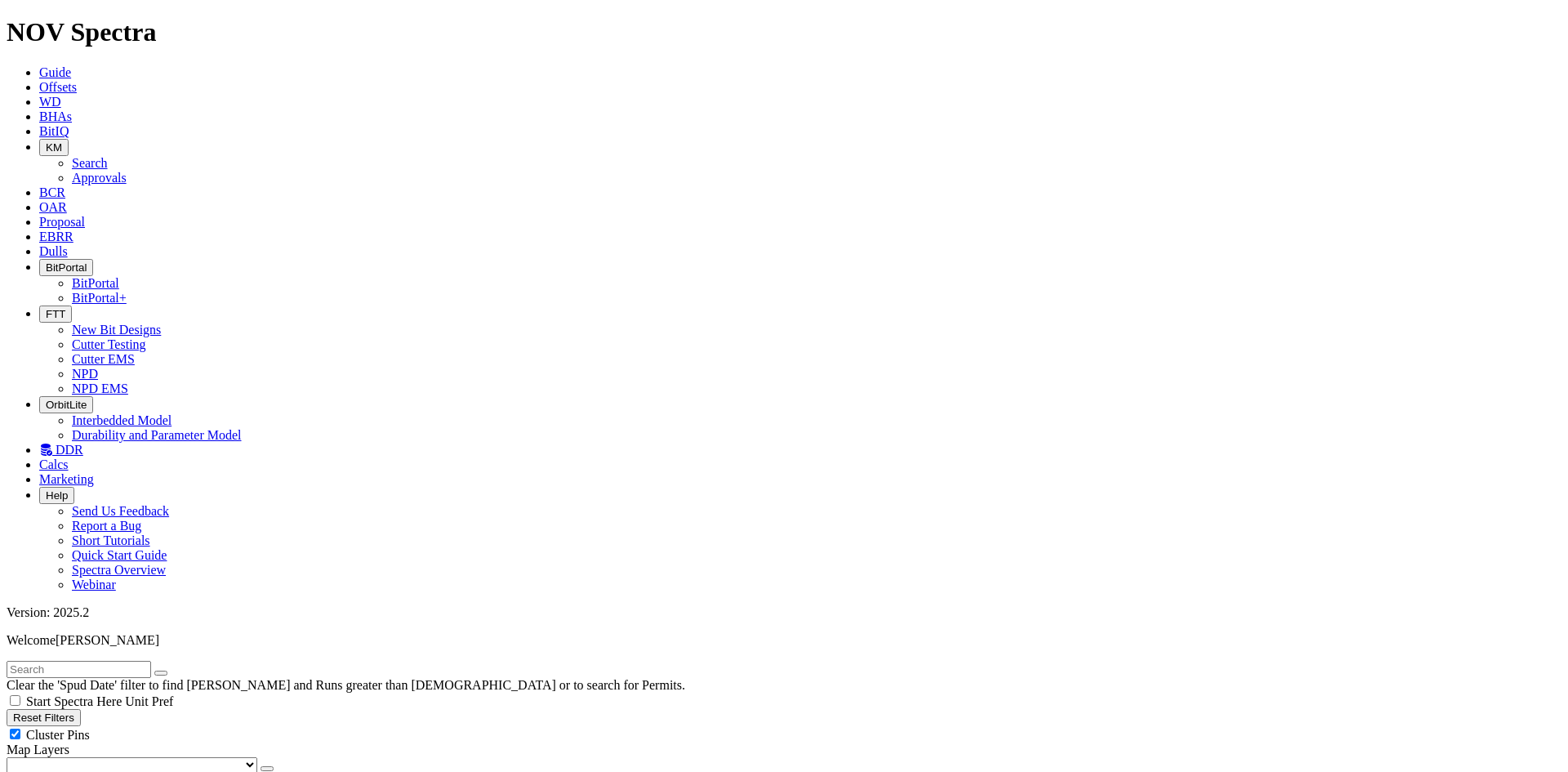
type input "1000"
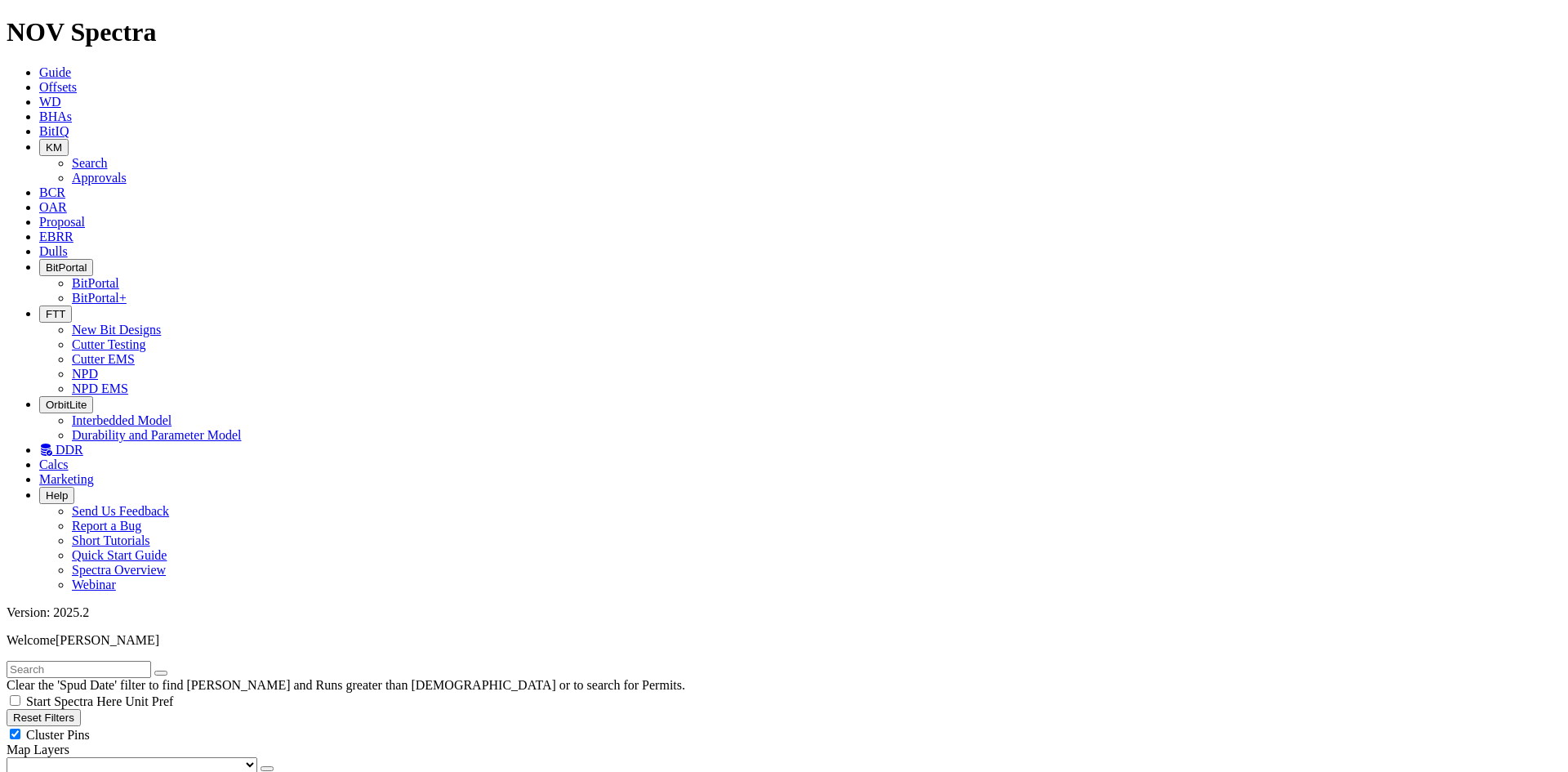
checkbox input "true"
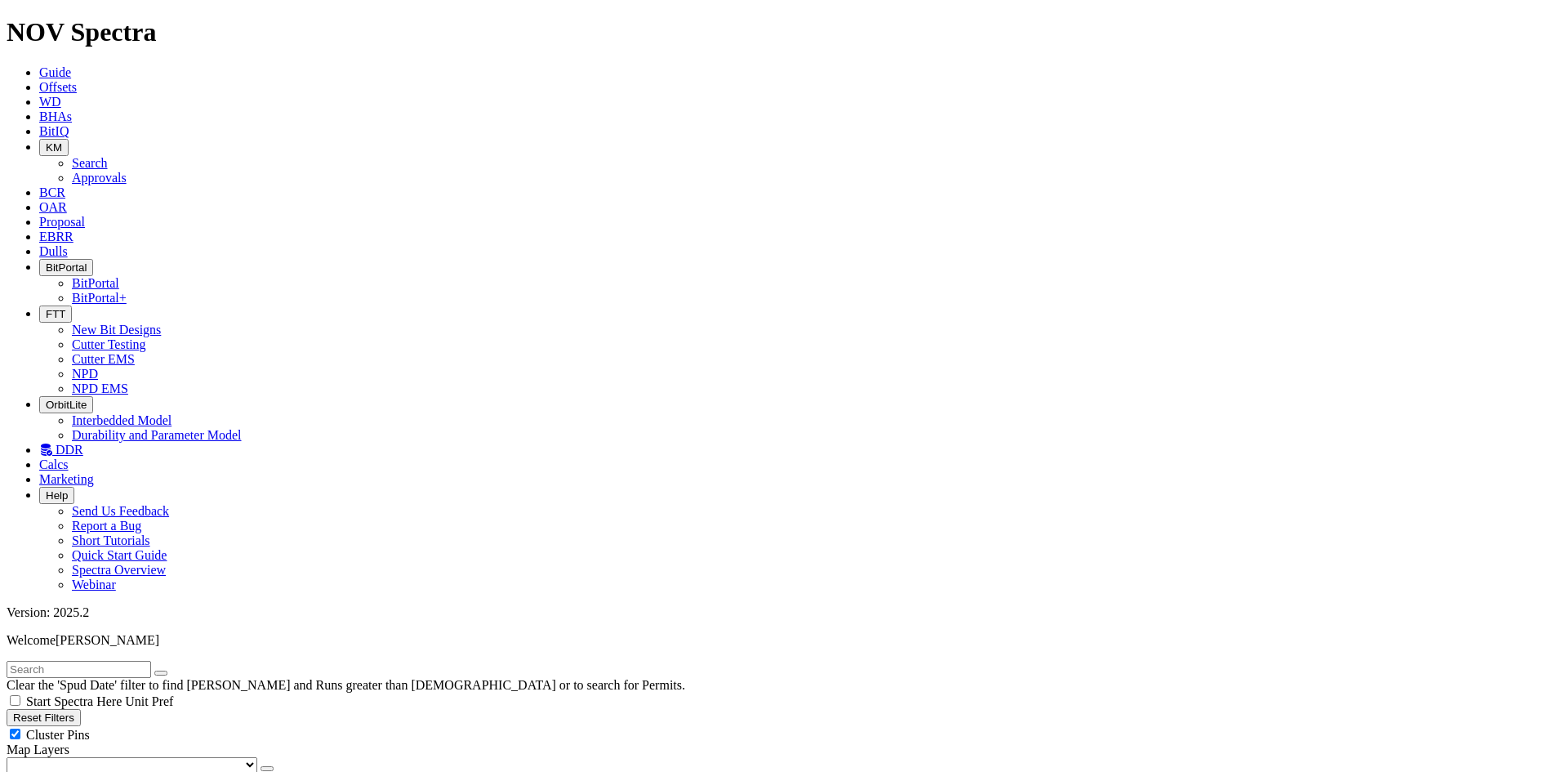
checkbox input "false"
click at [121, 661] on input "text" at bounding box center [79, 669] width 144 height 17
paste input "A278446"
type input "A278446"
click at [171, 671] on button "submit" at bounding box center [177, 673] width 13 height 5
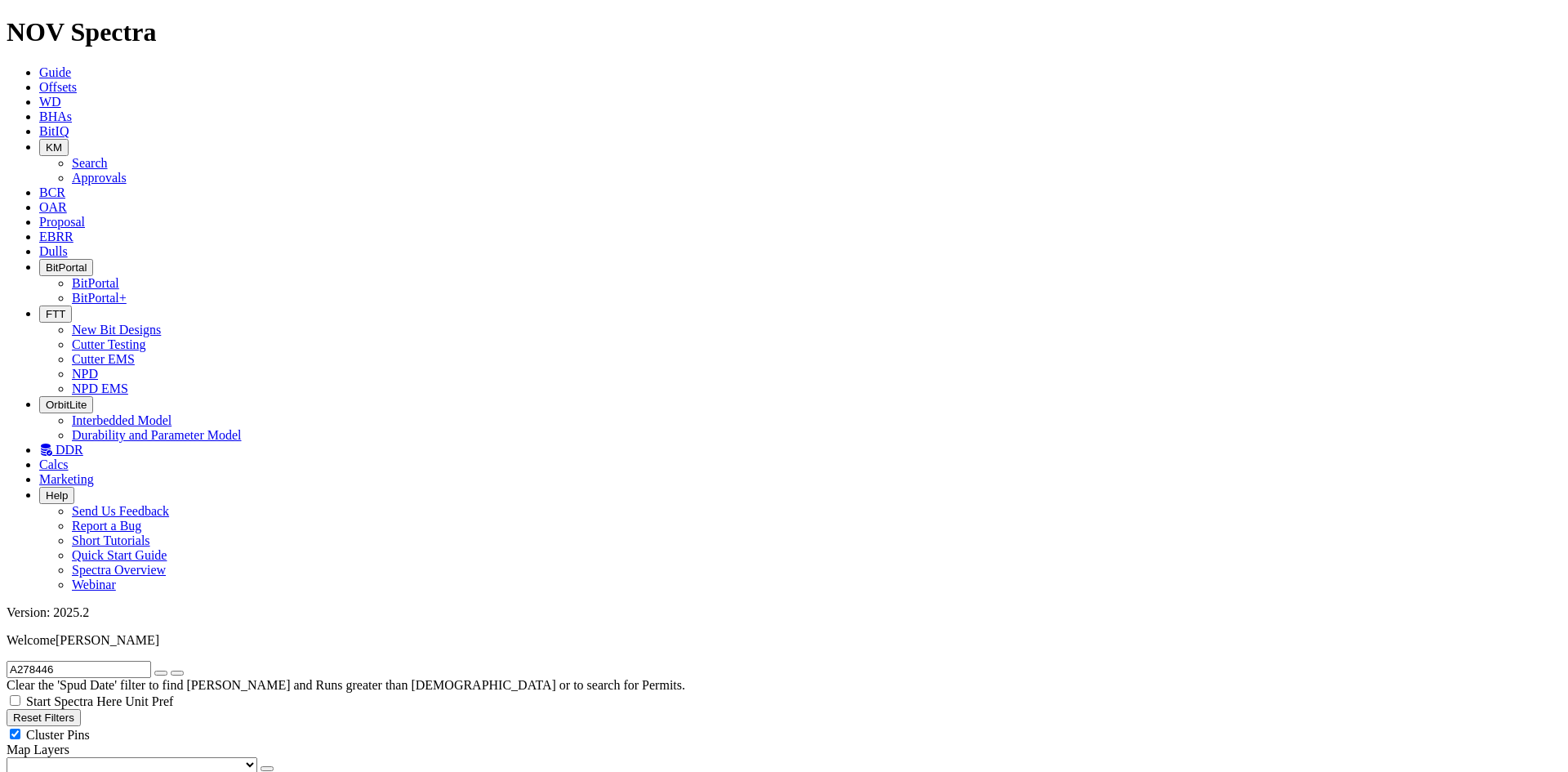
checkbox input "false"
radio input "true"
radio input "false"
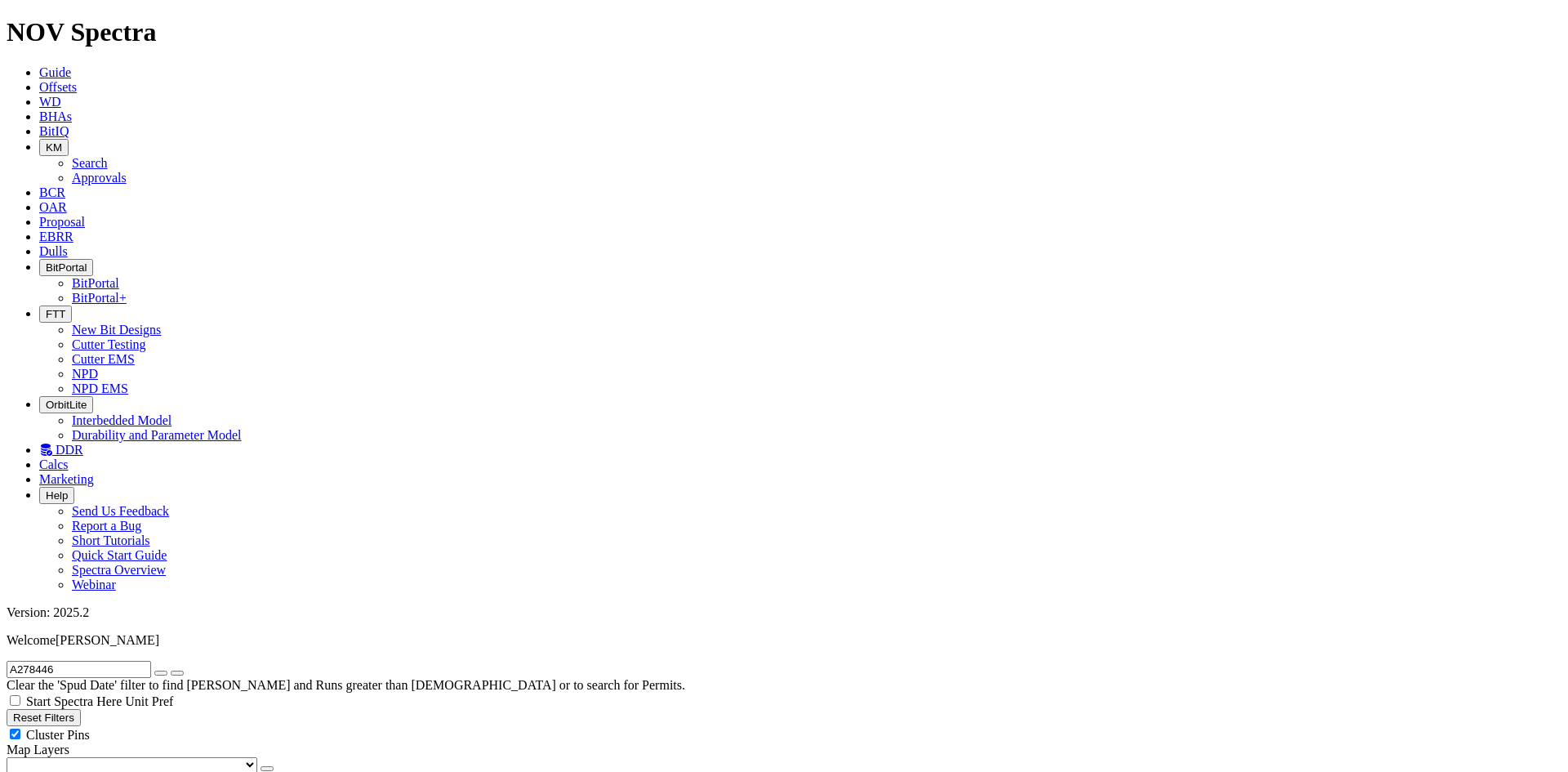
scroll to position [544, 0]
select select
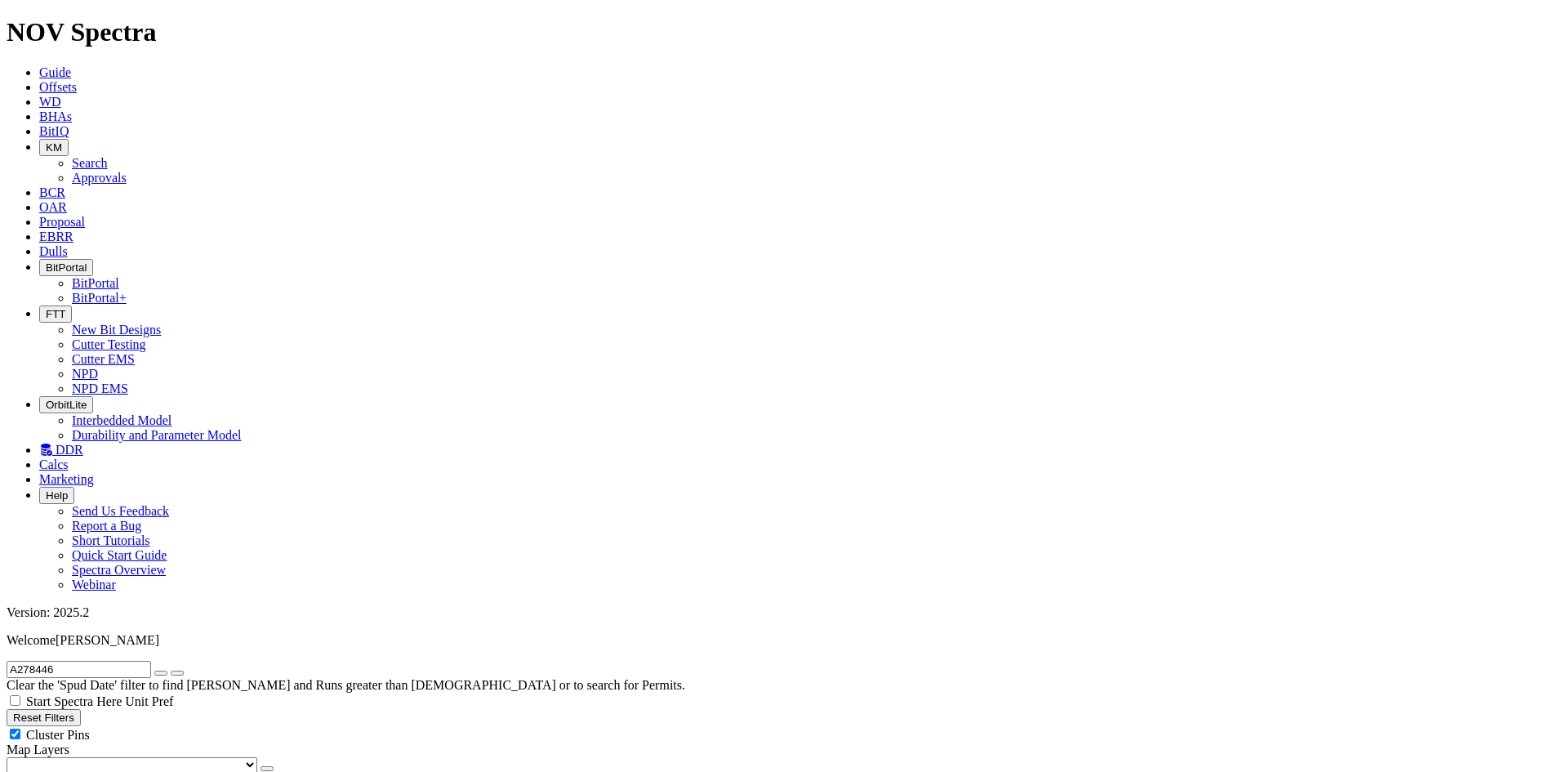
scroll to position [558, 0]
radio input "false"
radio input "true"
click at [32, 661] on input "A278446" at bounding box center [79, 669] width 144 height 17
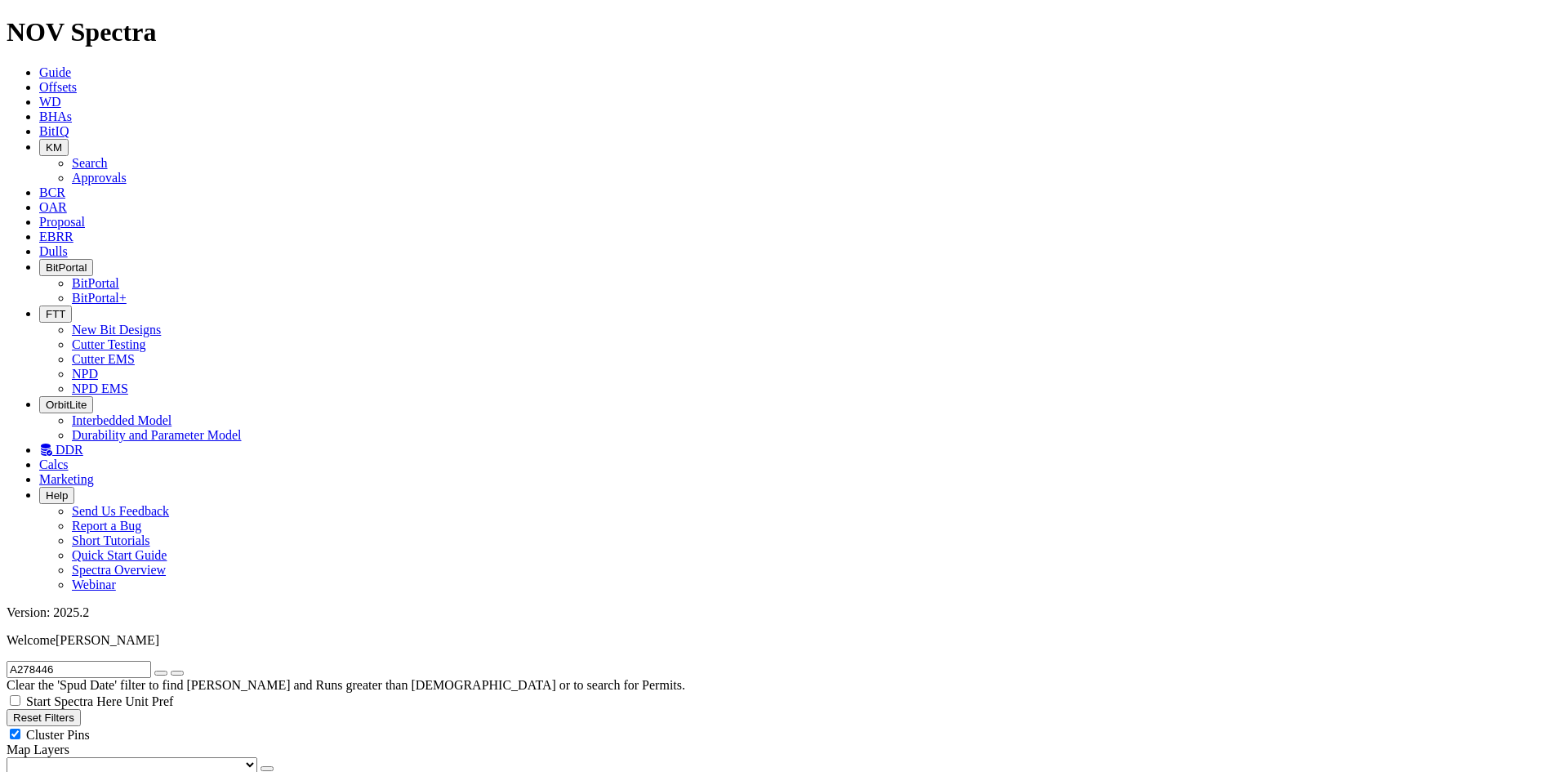
click at [32, 661] on input "A278446" at bounding box center [79, 669] width 144 height 17
radio input "true"
radio input "false"
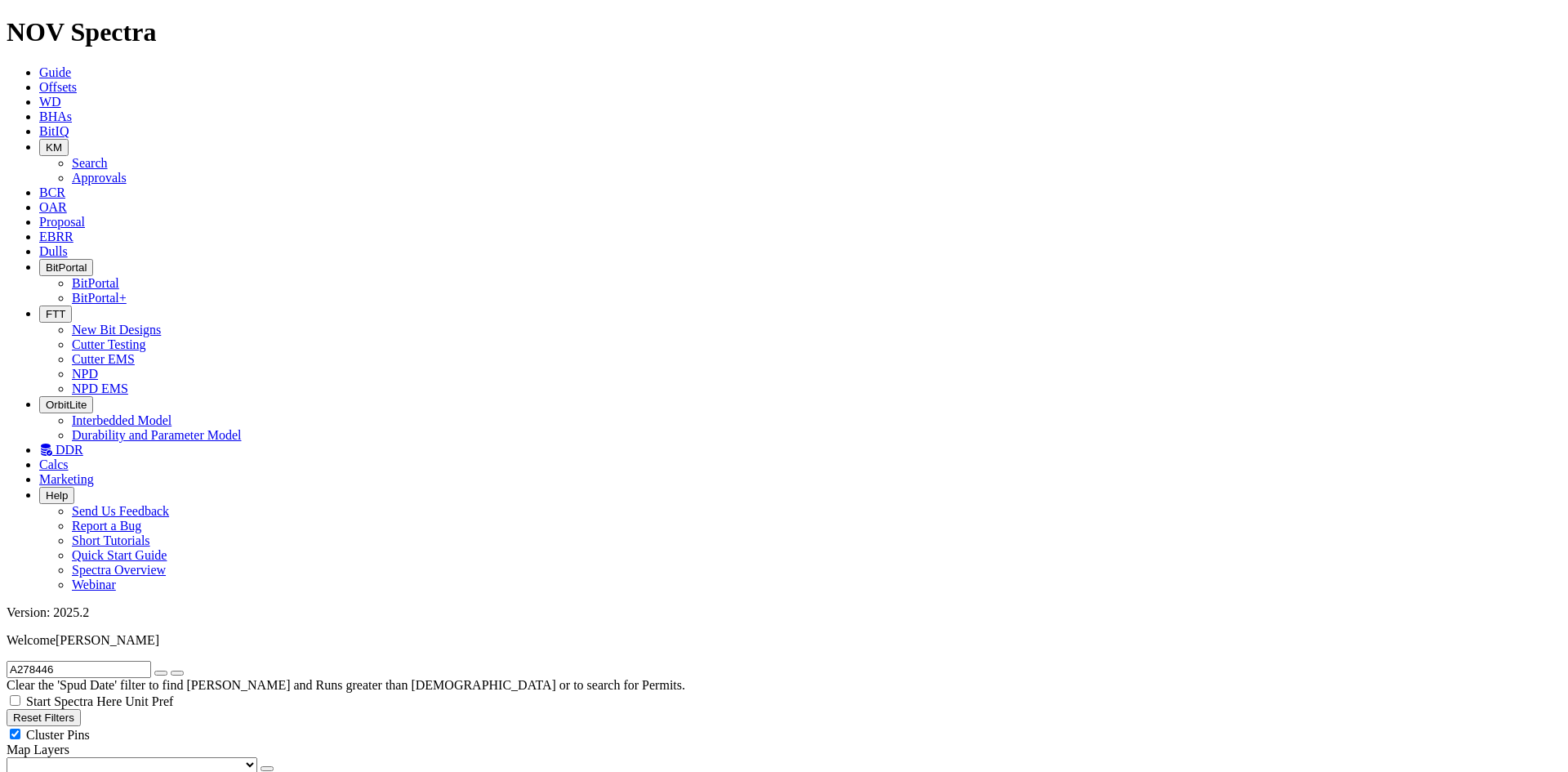
radio input "false"
radio input "true"
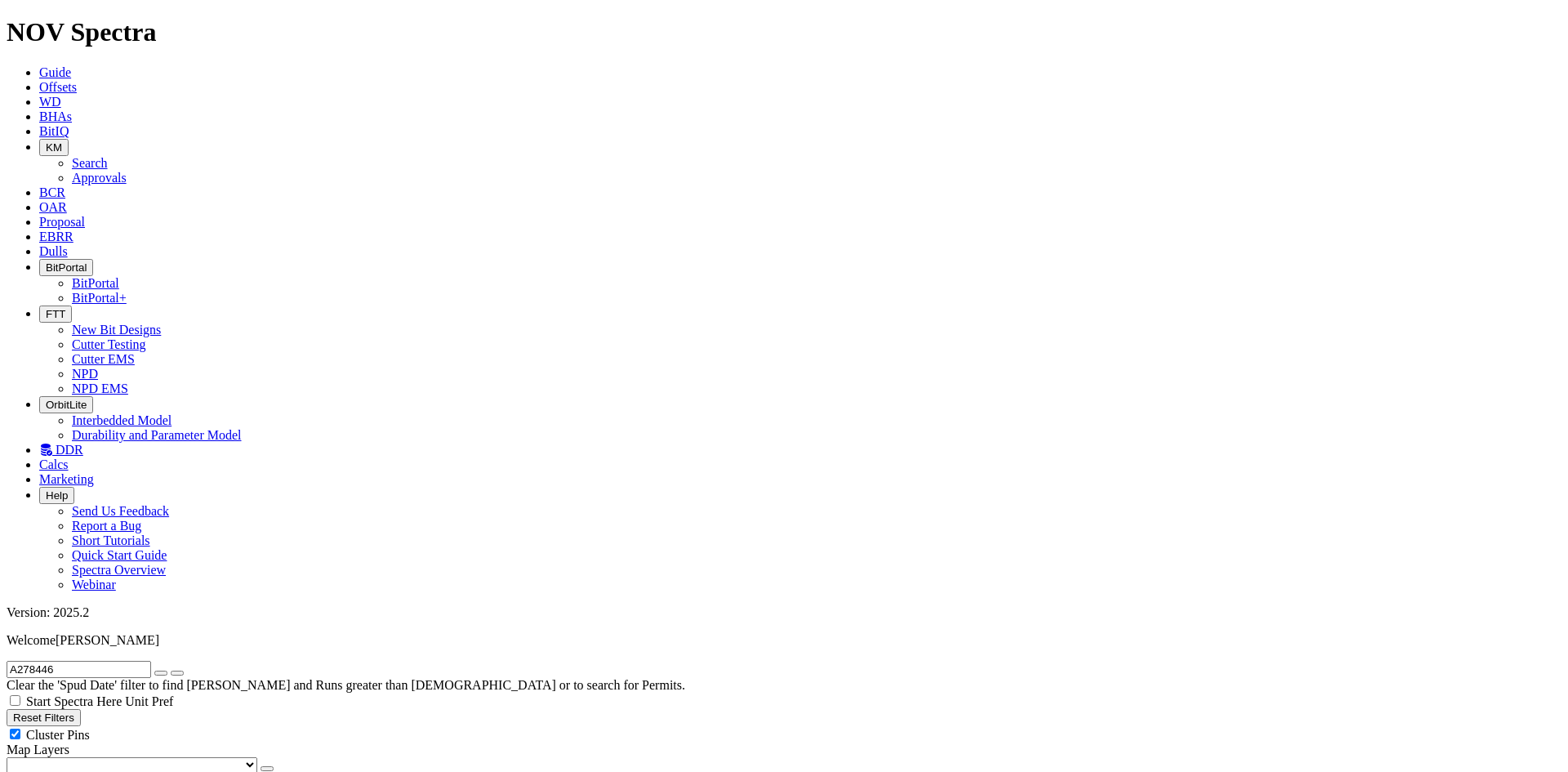
type input "2/1/21"
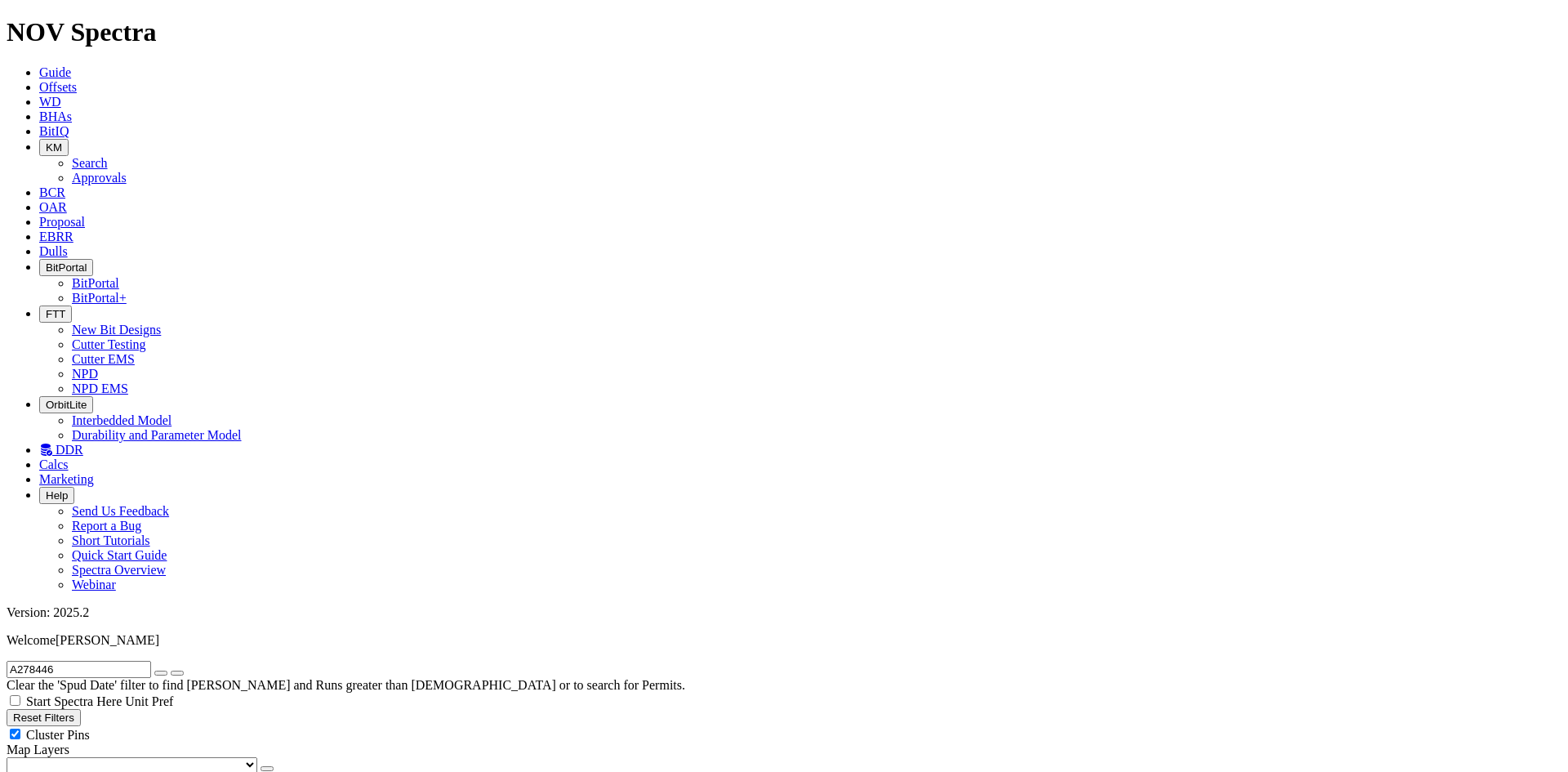
click at [173, 695] on link "Unit Pref" at bounding box center [149, 702] width 48 height 14
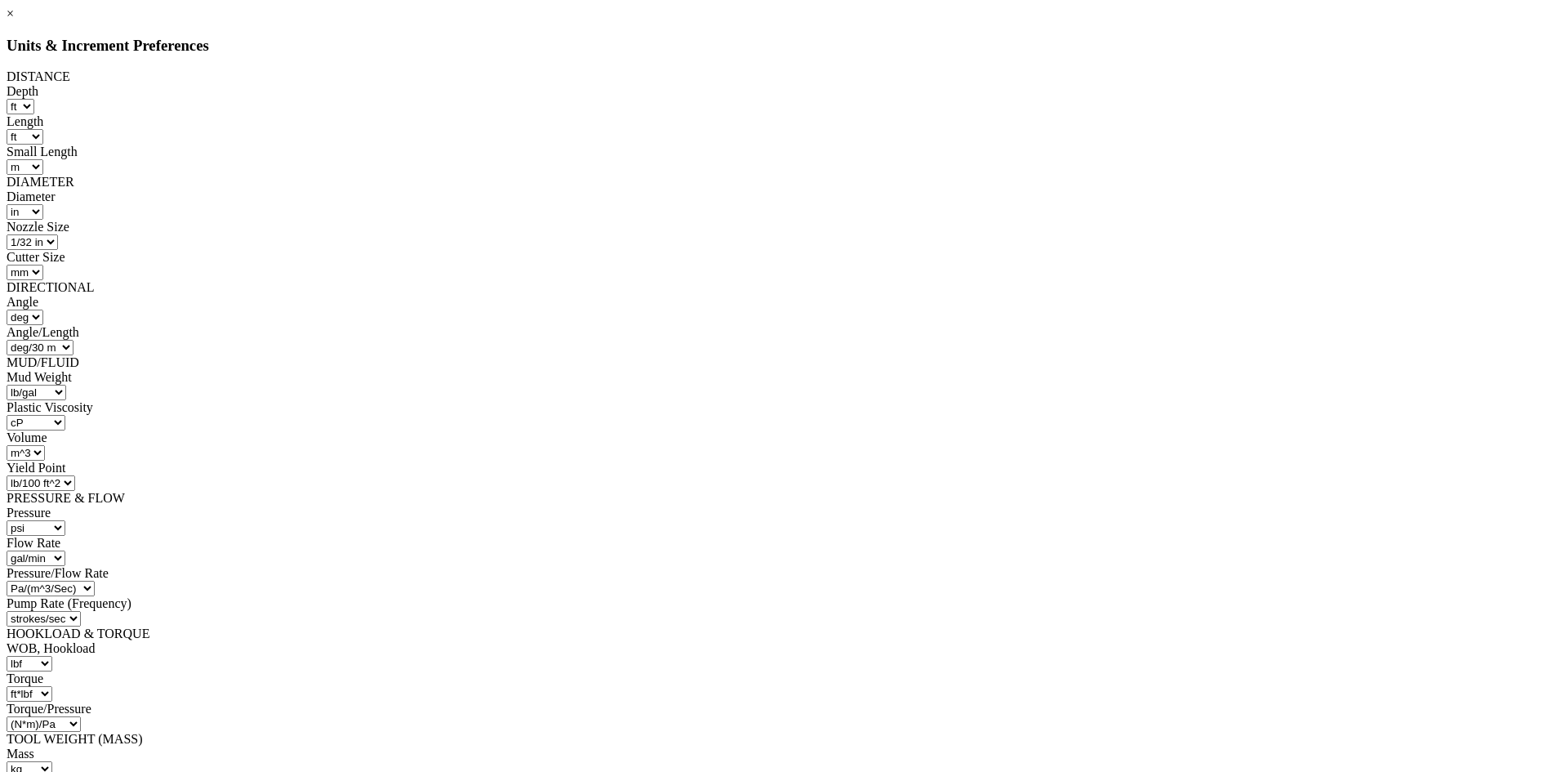
scroll to position [110, 0]
select select "object:59617"
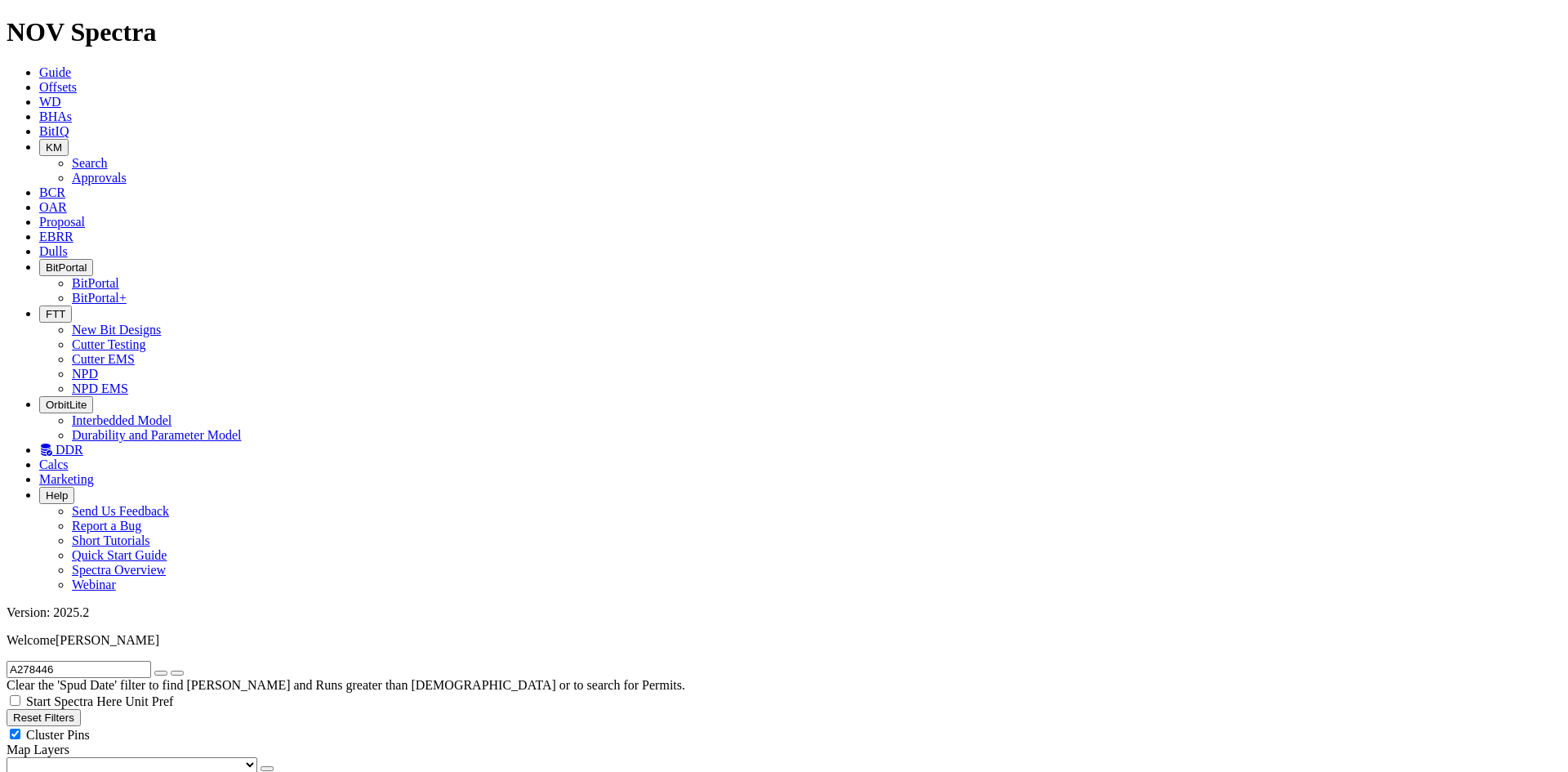
drag, startPoint x: 1370, startPoint y: 583, endPoint x: 1476, endPoint y: 574, distance: 106.4
copy div "API Number:"
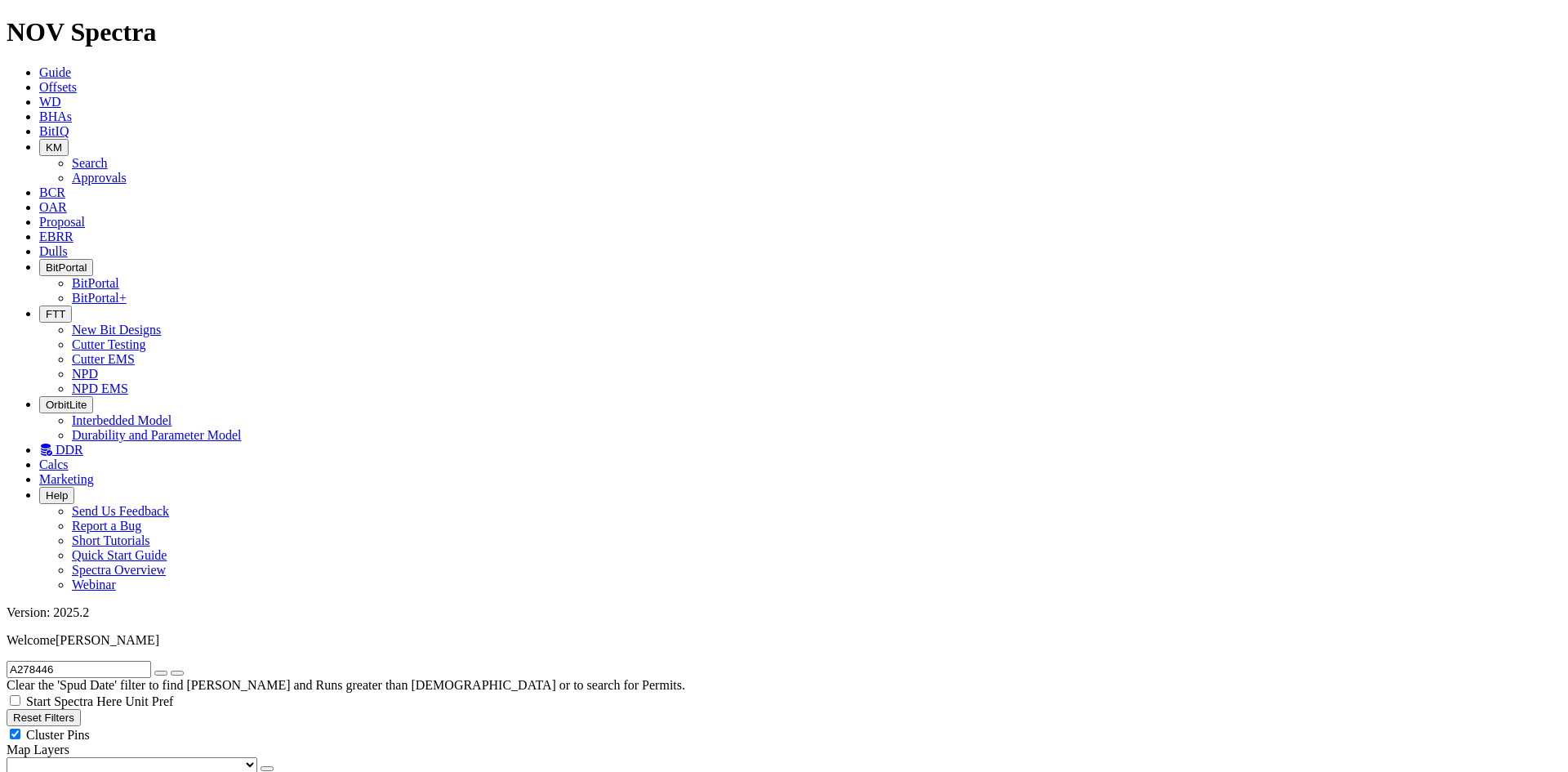
copy span "05123498880000"
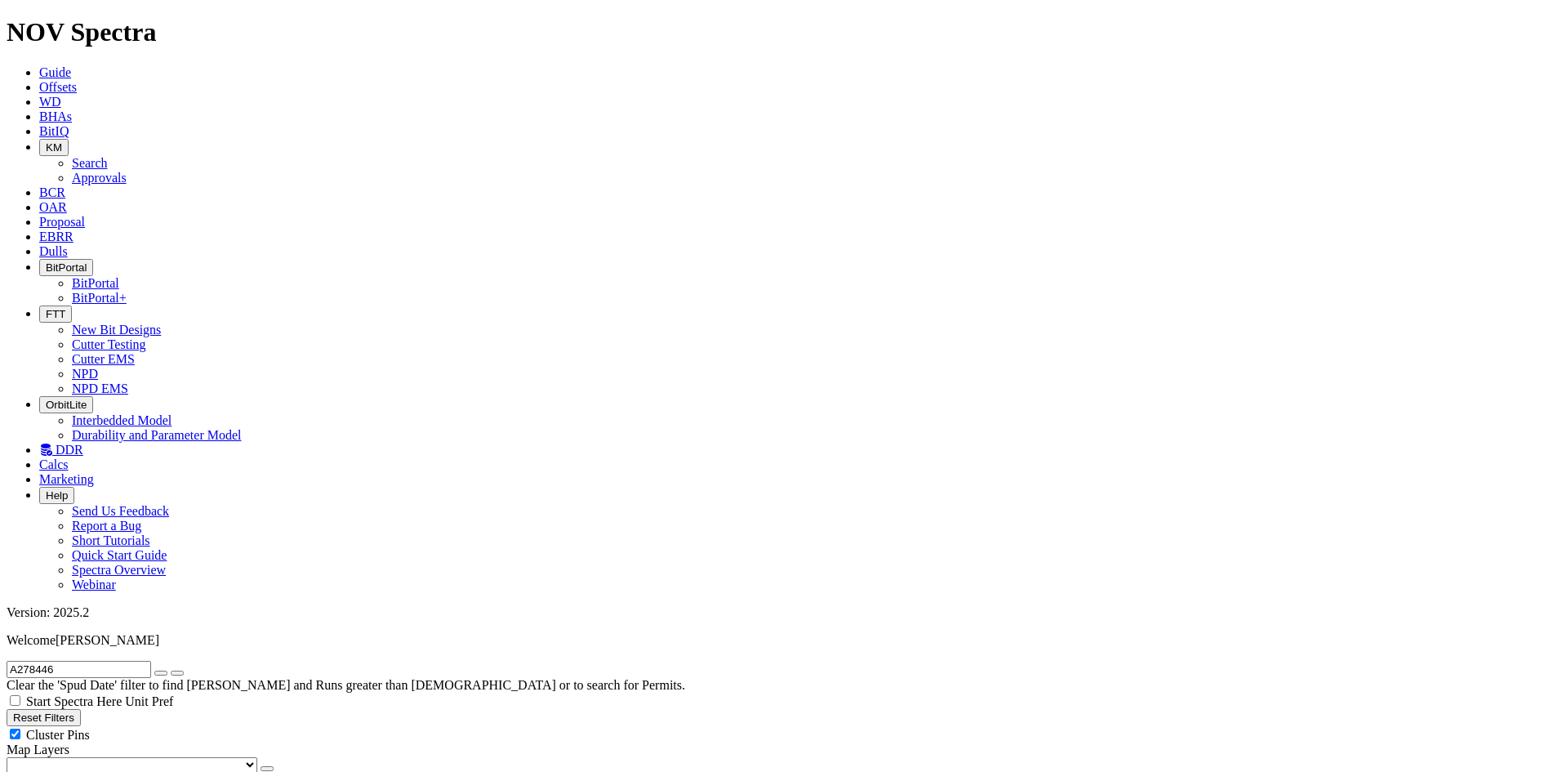
drag, startPoint x: 93, startPoint y: 65, endPoint x: 0, endPoint y: 65, distance: 93.0
click at [7, 661] on form "A278446" at bounding box center [784, 669] width 1555 height 17
paste input "302818"
type input "A302818"
click at [177, 673] on icon "submit" at bounding box center [177, 673] width 0 height 0
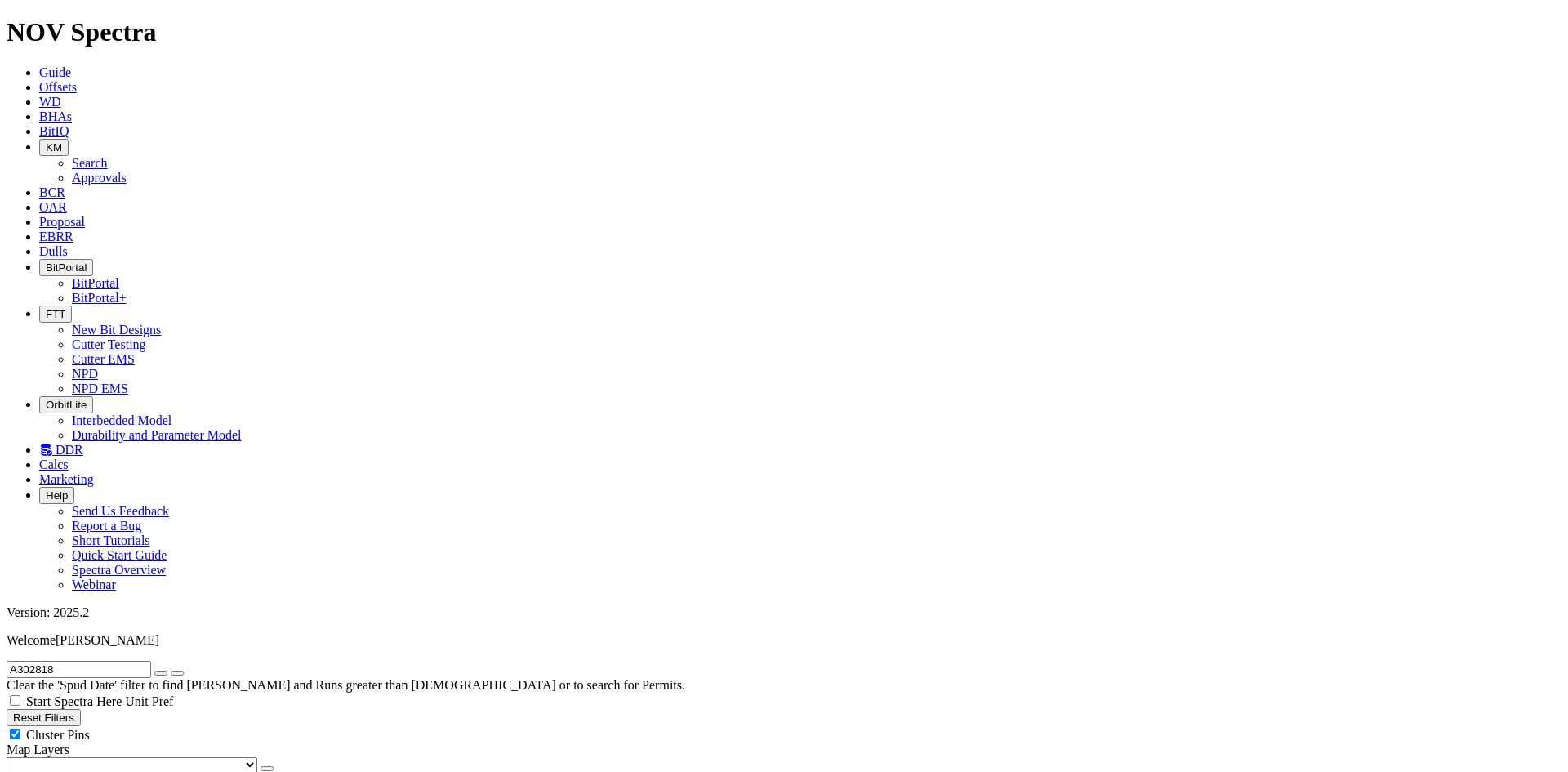
click at [173, 695] on span "Unit Pref" at bounding box center [149, 702] width 48 height 14
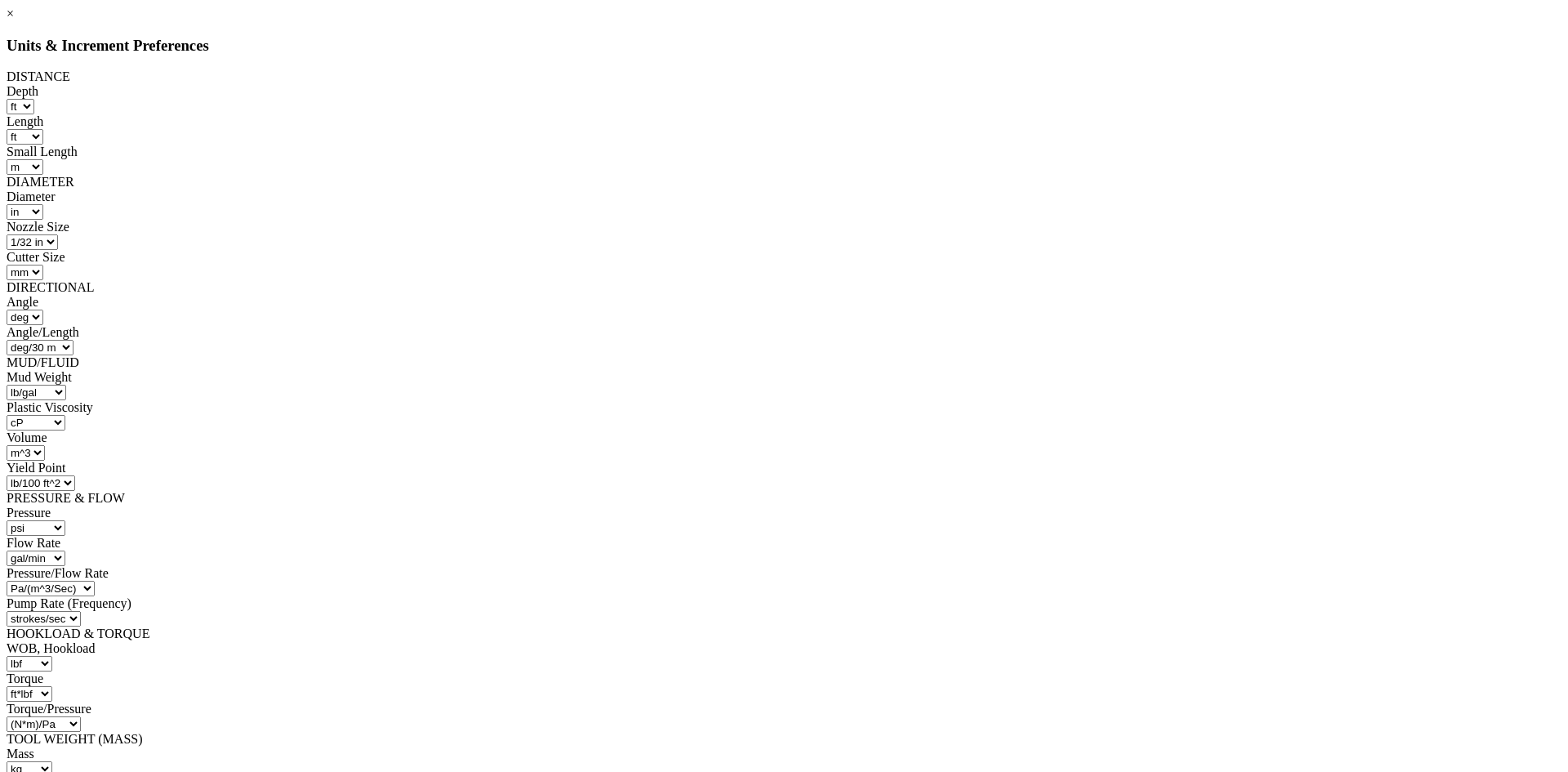
scroll to position [110, 0]
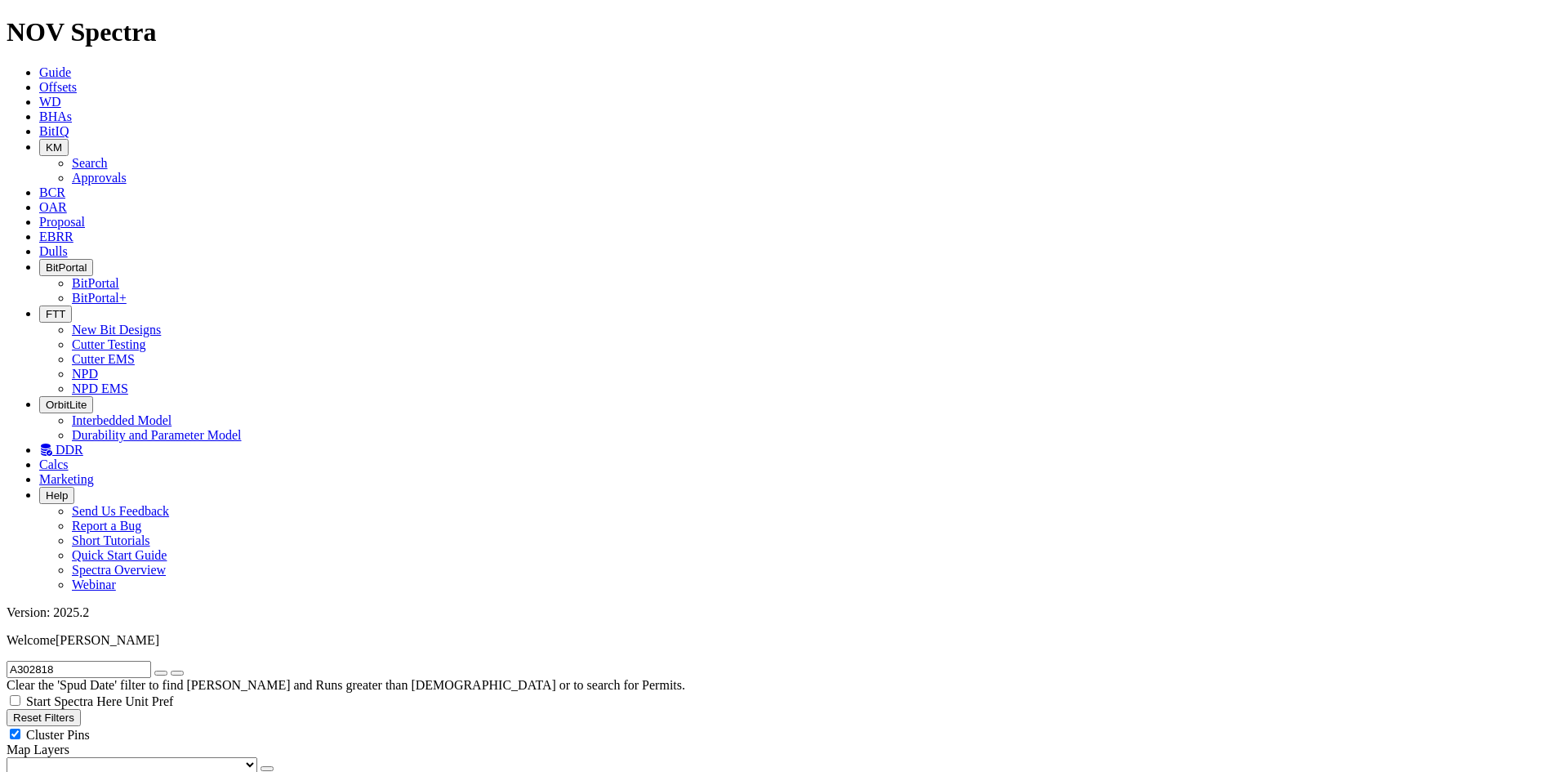
scroll to position [225, 0]
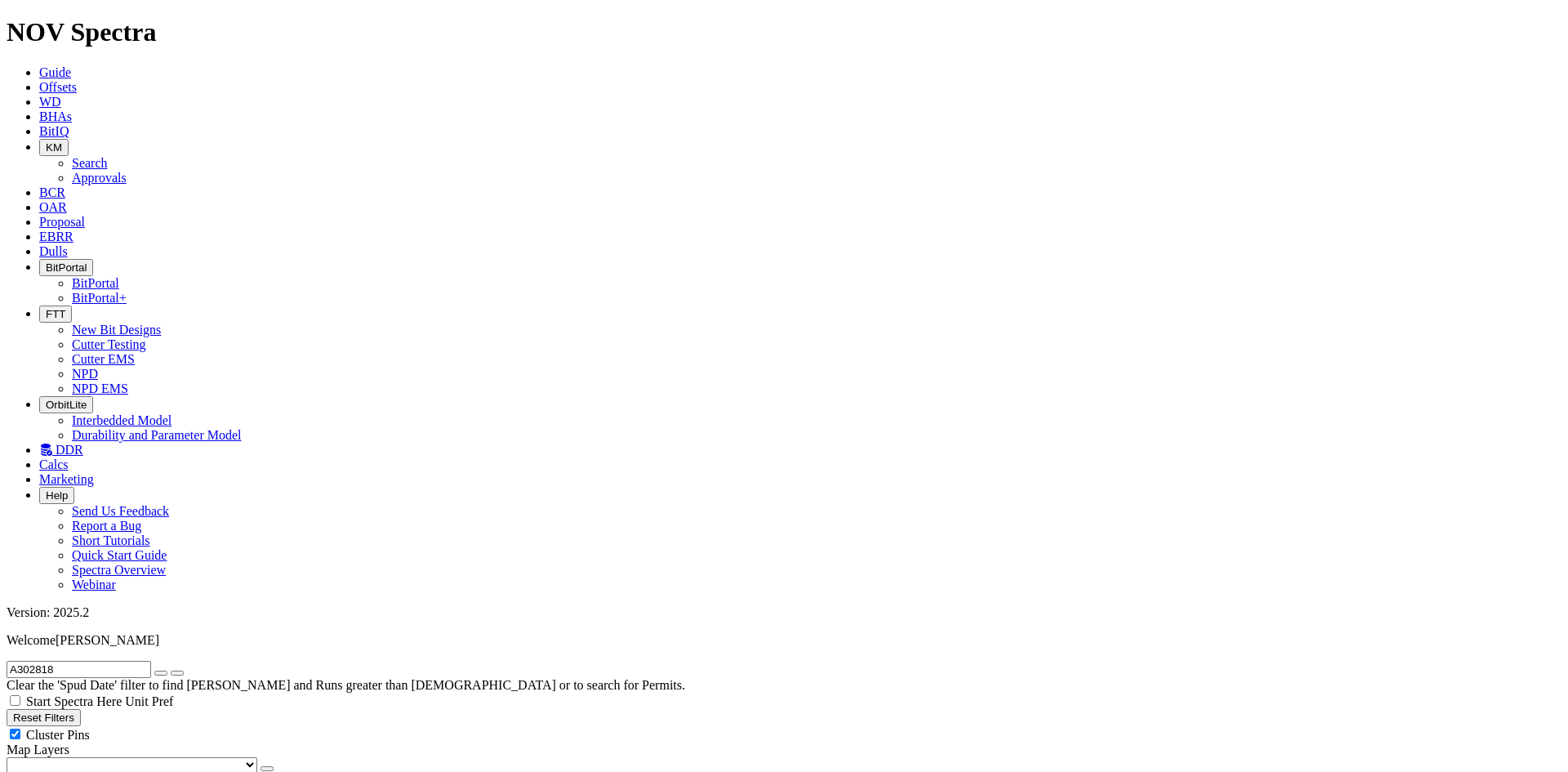
scroll to position [225, 0]
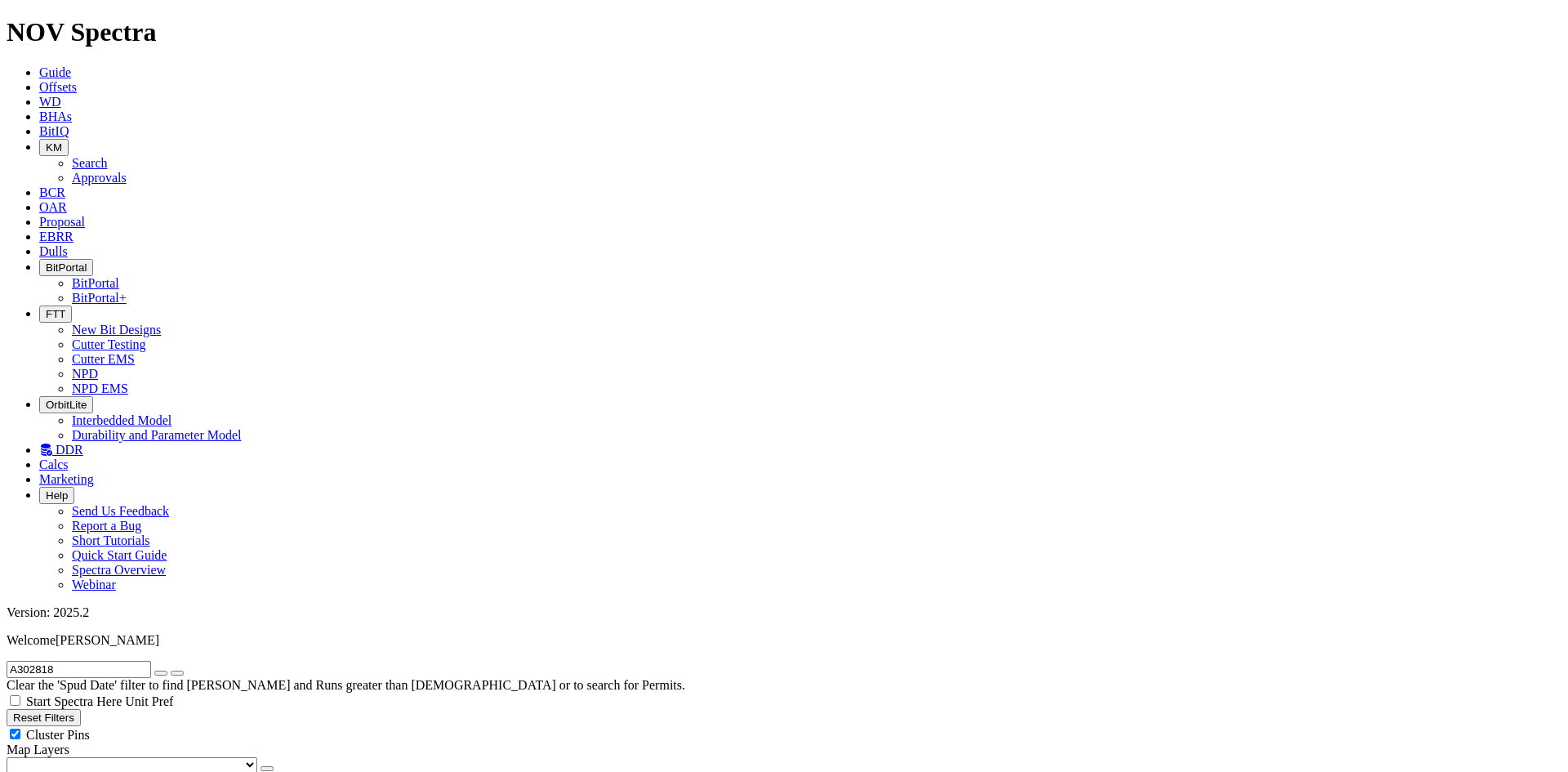
drag, startPoint x: 1397, startPoint y: 400, endPoint x: 1351, endPoint y: 403, distance: 46.1
copy span "A302818"
